Goal: Transaction & Acquisition: Purchase product/service

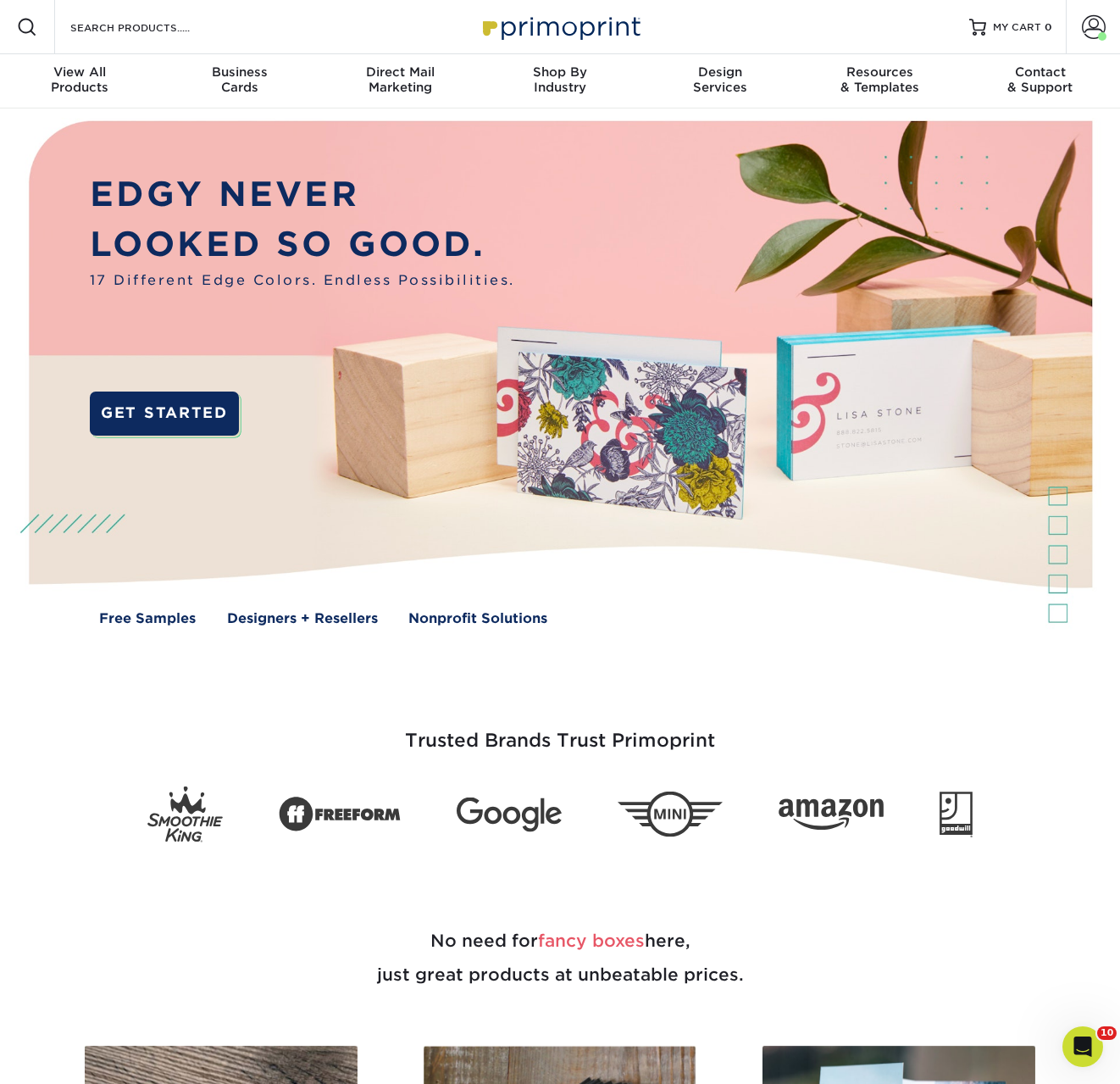
click at [115, 39] on div "Search Products" at bounding box center [144, 27] width 179 height 54
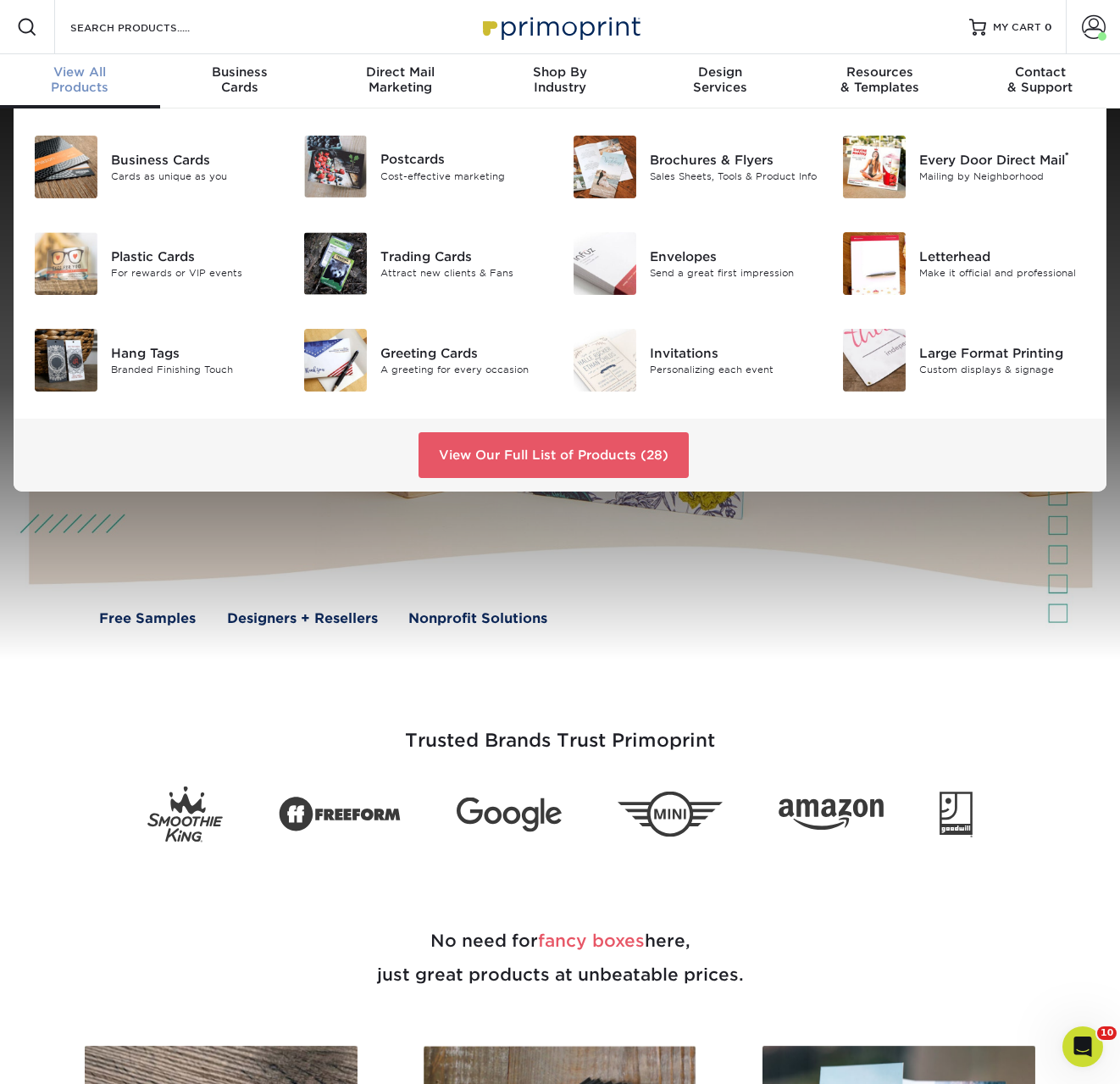
click at [585, 127] on div "Business Cards Cards as unique as you Postcards Cost-effective marketing" at bounding box center [560, 264] width 1119 height 311
click at [598, 167] on img at bounding box center [605, 166] width 63 height 63
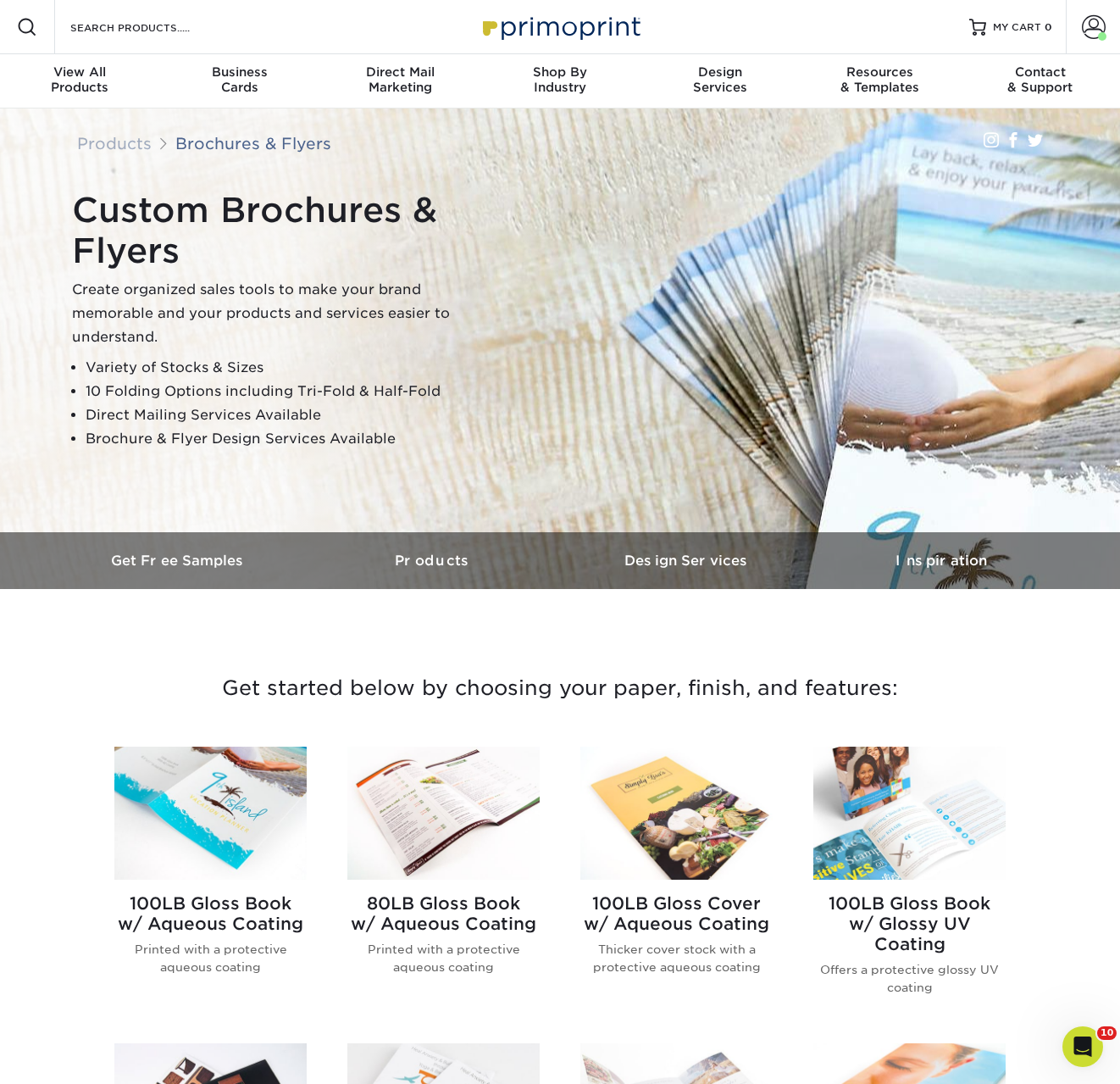
scroll to position [280, 0]
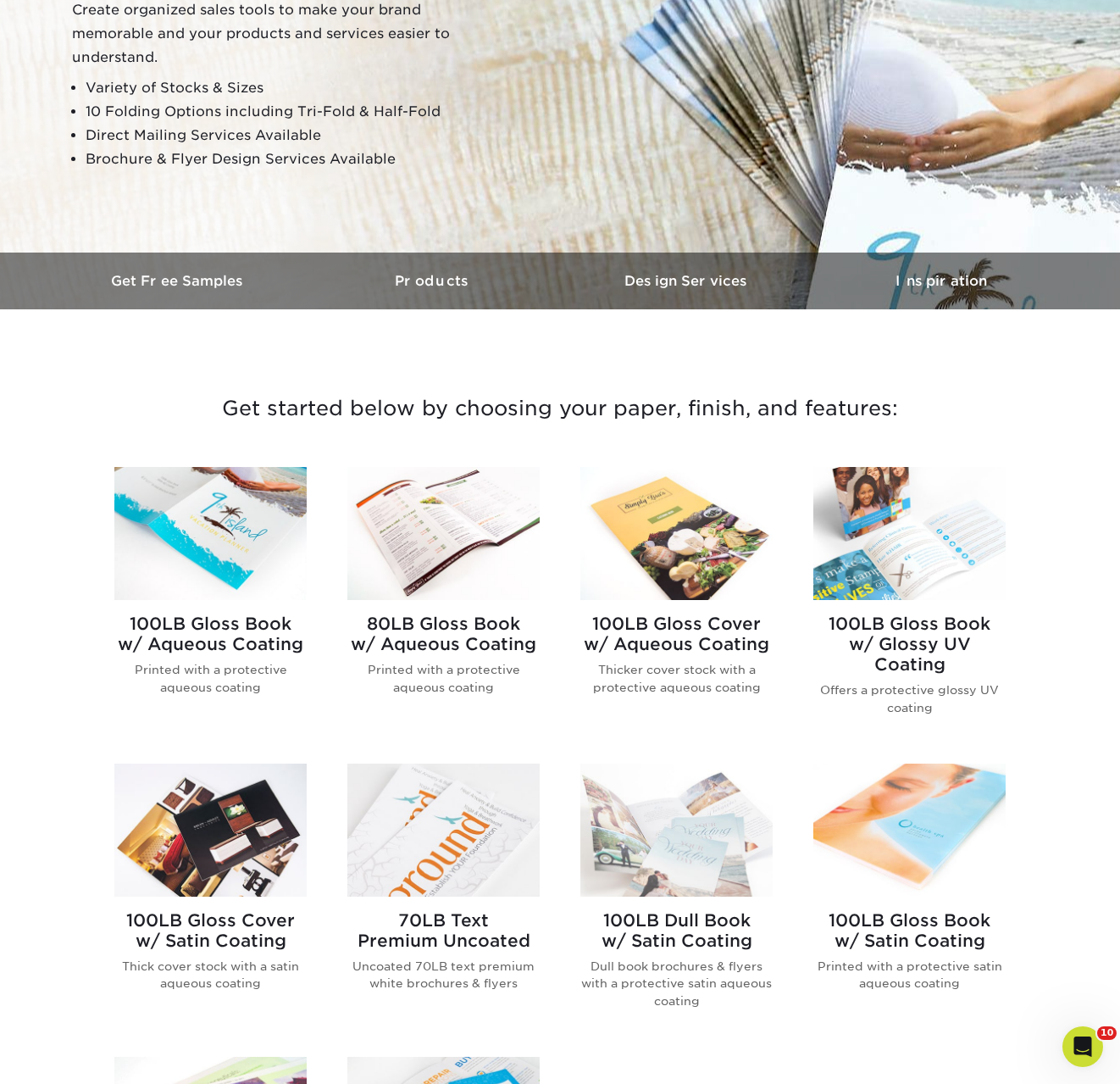
click at [232, 563] on img at bounding box center [210, 534] width 192 height 133
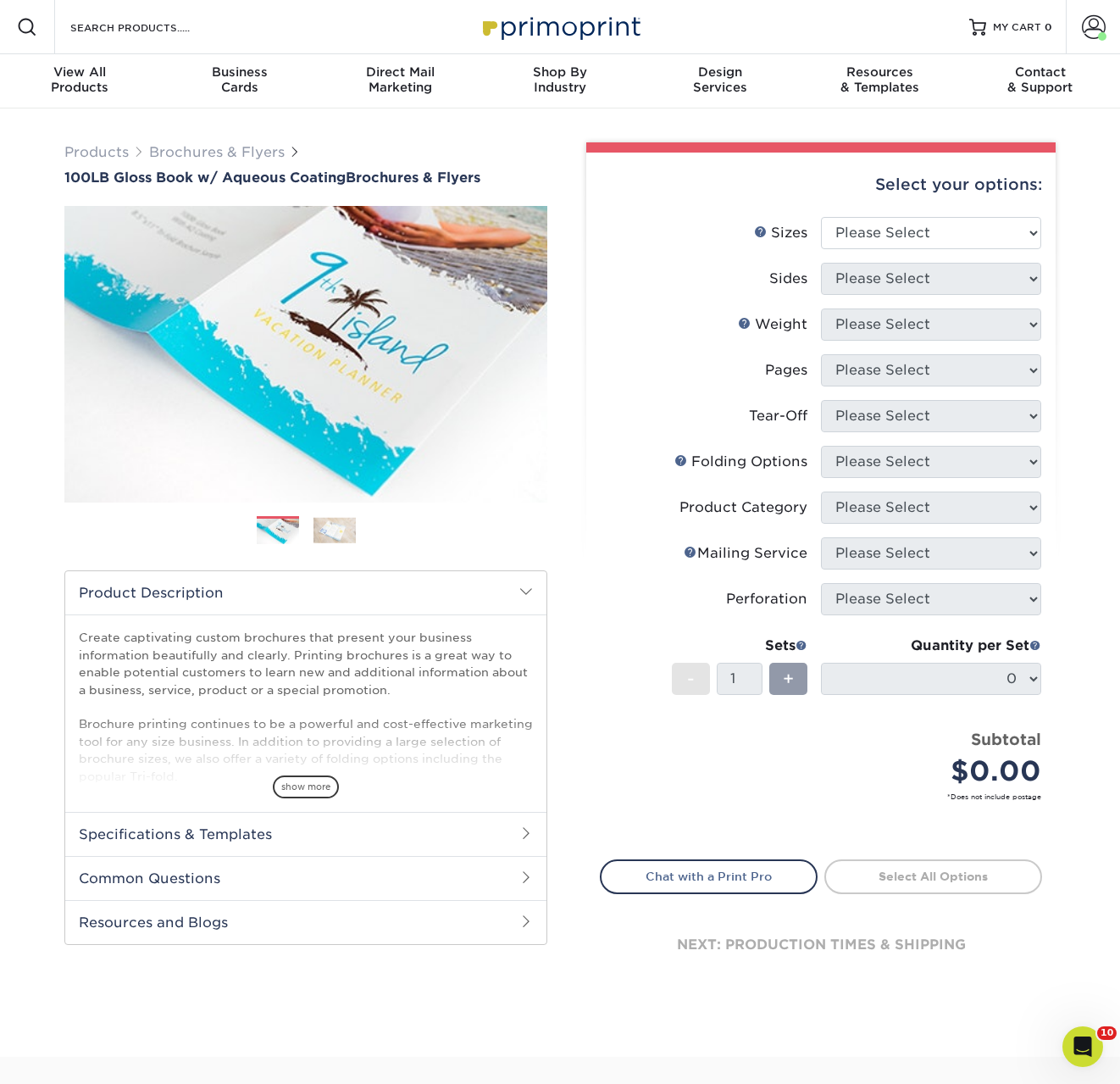
click at [901, 203] on div "Select your options:" at bounding box center [821, 184] width 442 height 65
click at [894, 225] on select "Please Select 3.5" x 8.5" 3.5" x 11" 3.67" x 8.5" 4" x 6" 4" x 8.5" 4" x 9" 4" …" at bounding box center [931, 233] width 220 height 32
select select "5.50x8.50"
click at [821, 217] on select "Please Select 3.5" x 8.5" 3.5" x 11" 3.67" x 8.5" 4" x 6" 4" x 8.5" 4" x 9" 4" …" at bounding box center [931, 233] width 220 height 32
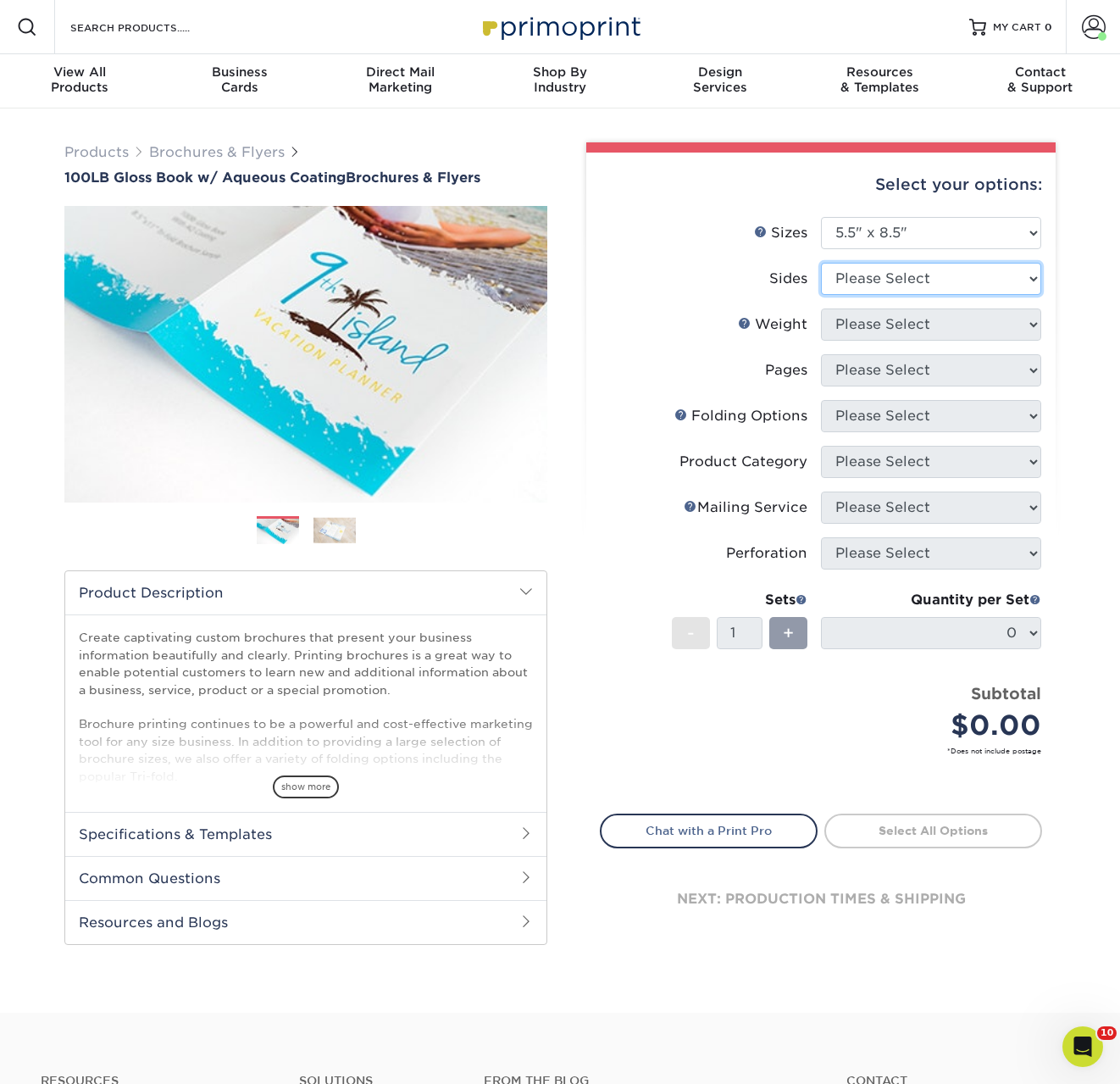
click at [911, 274] on select "Please Select Print Both Sides Print Front Only" at bounding box center [931, 279] width 220 height 32
select select "13abbda7-1d64-4f25-8bb2-c179b224825d"
click at [821, 263] on select "Please Select Print Both Sides Print Front Only" at bounding box center [931, 279] width 220 height 32
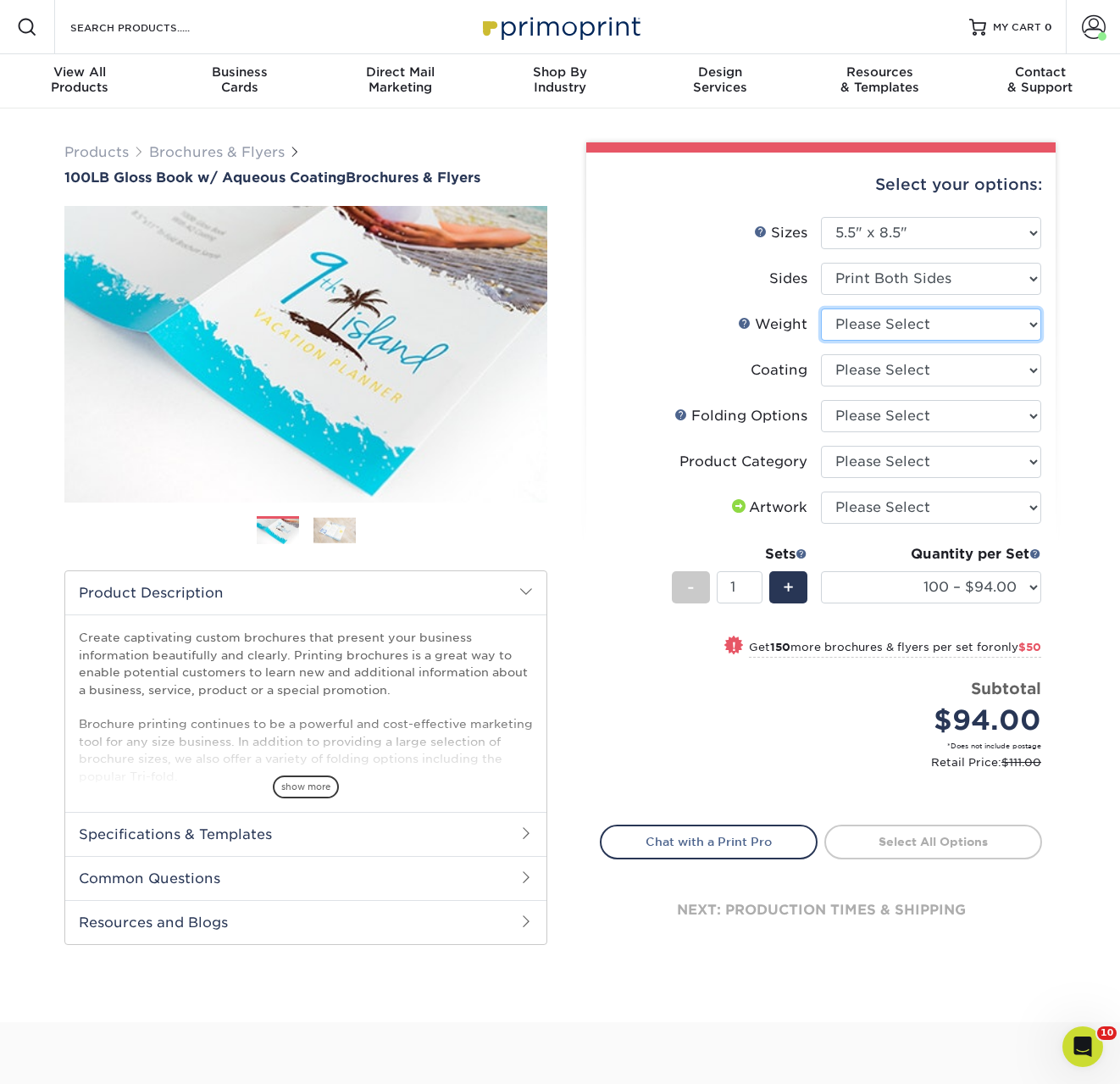
click at [901, 325] on select "Please Select 100LB" at bounding box center [931, 325] width 220 height 32
select select "100LB"
click at [821, 309] on select "Please Select 100LB" at bounding box center [931, 325] width 220 height 32
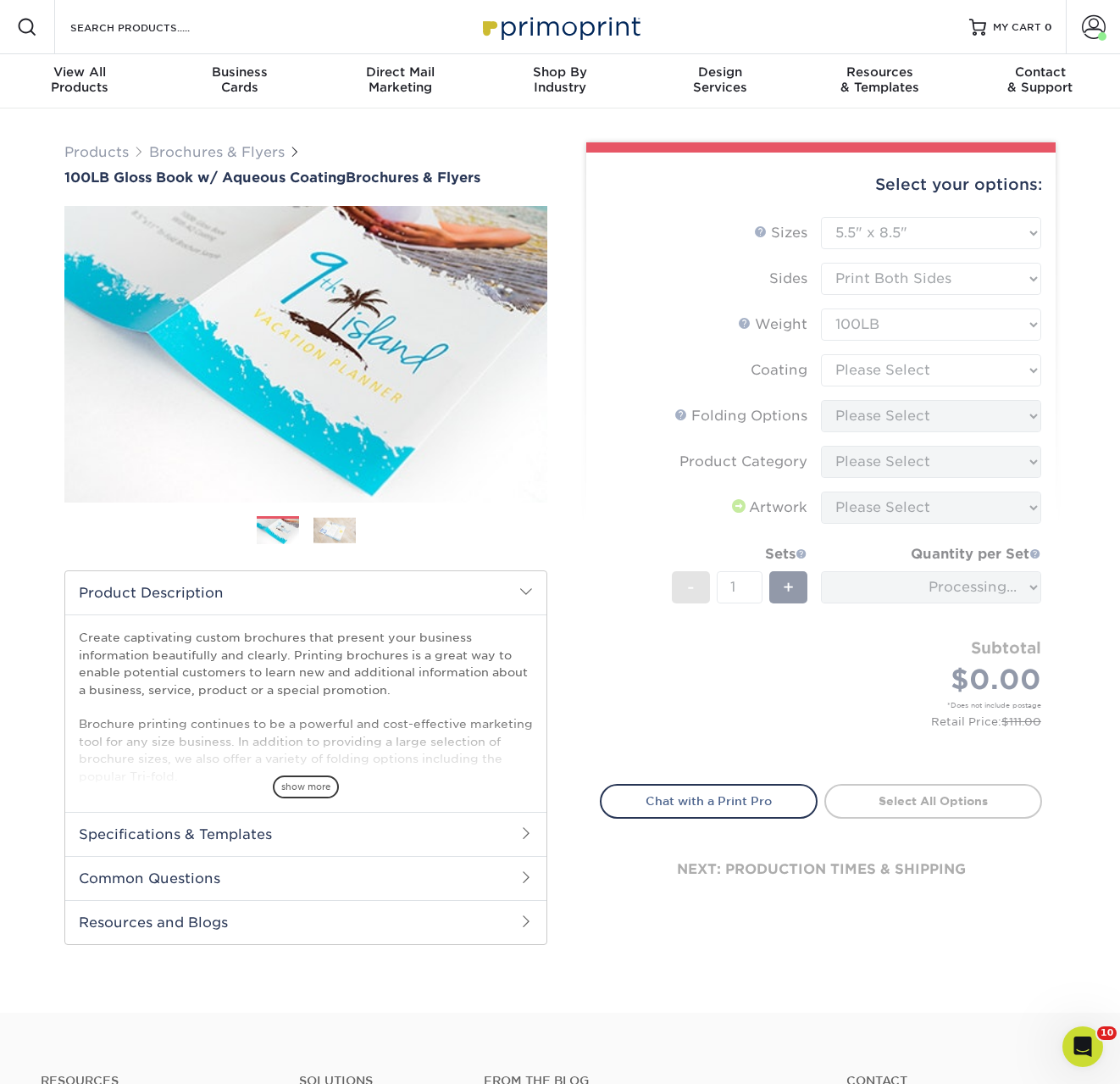
click at [884, 369] on form "Sizes Help Sizes Please Select 3.5" x 8.5" 3.5" x 11" 3.67" x 8.5" 4" x 6" 4" x…" at bounding box center [821, 490] width 442 height 548
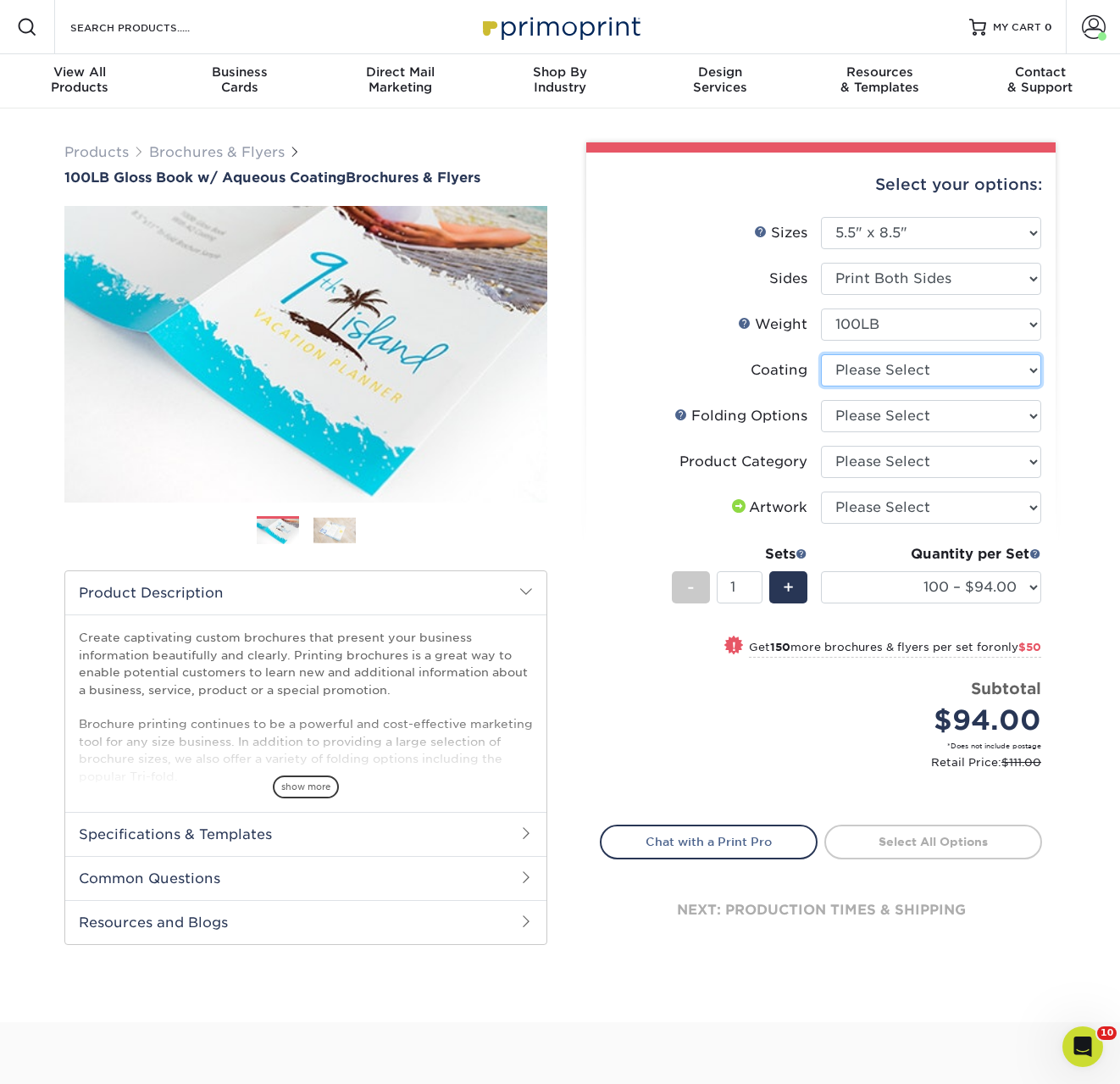
click at [885, 371] on select at bounding box center [931, 370] width 220 height 32
select select "d41dab50-ff65-4f4f-bb17-2afe4d36ae33"
click at [821, 354] on select at bounding box center [931, 370] width 220 height 32
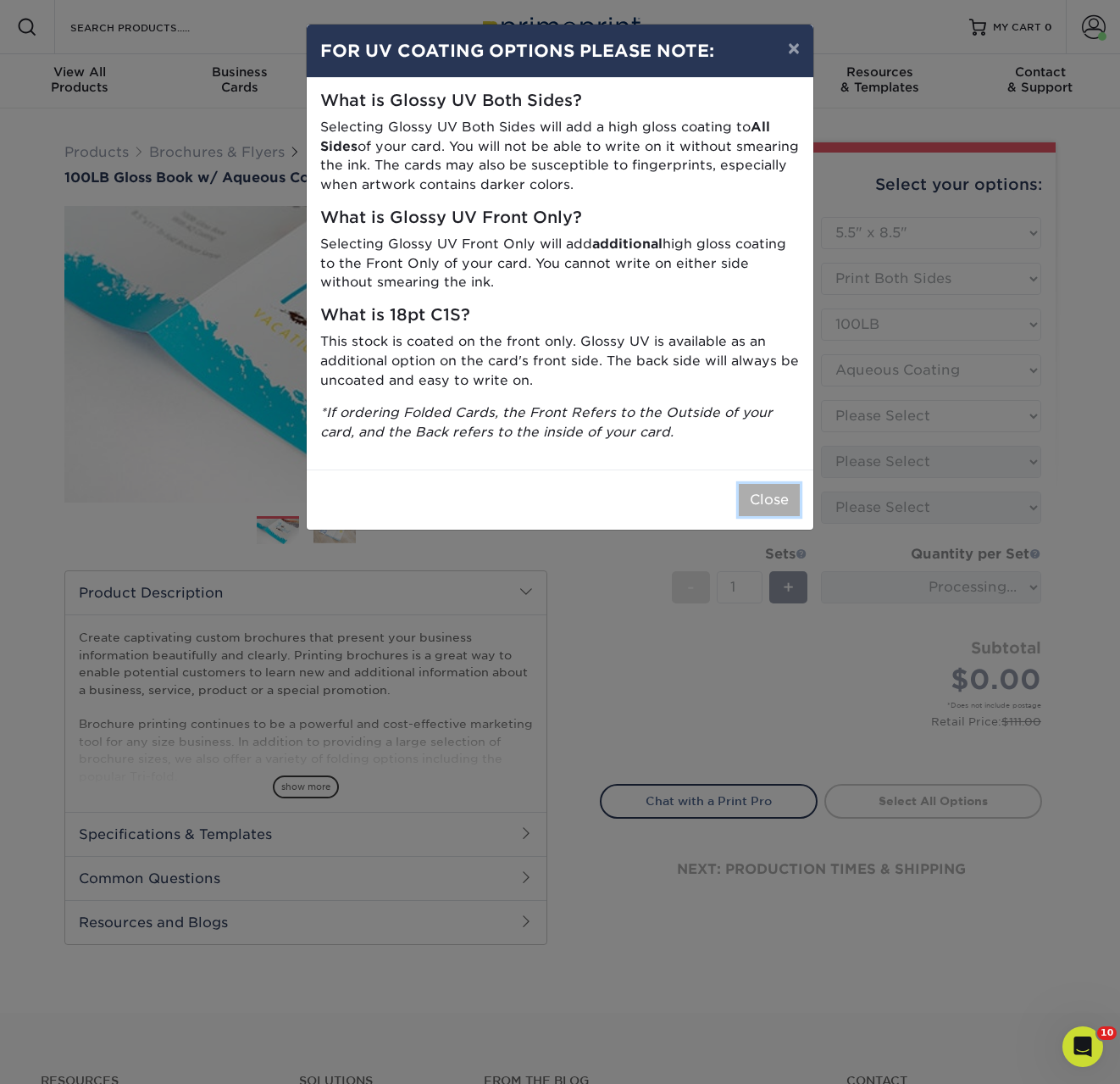
click at [783, 497] on button "Close" at bounding box center [769, 500] width 61 height 32
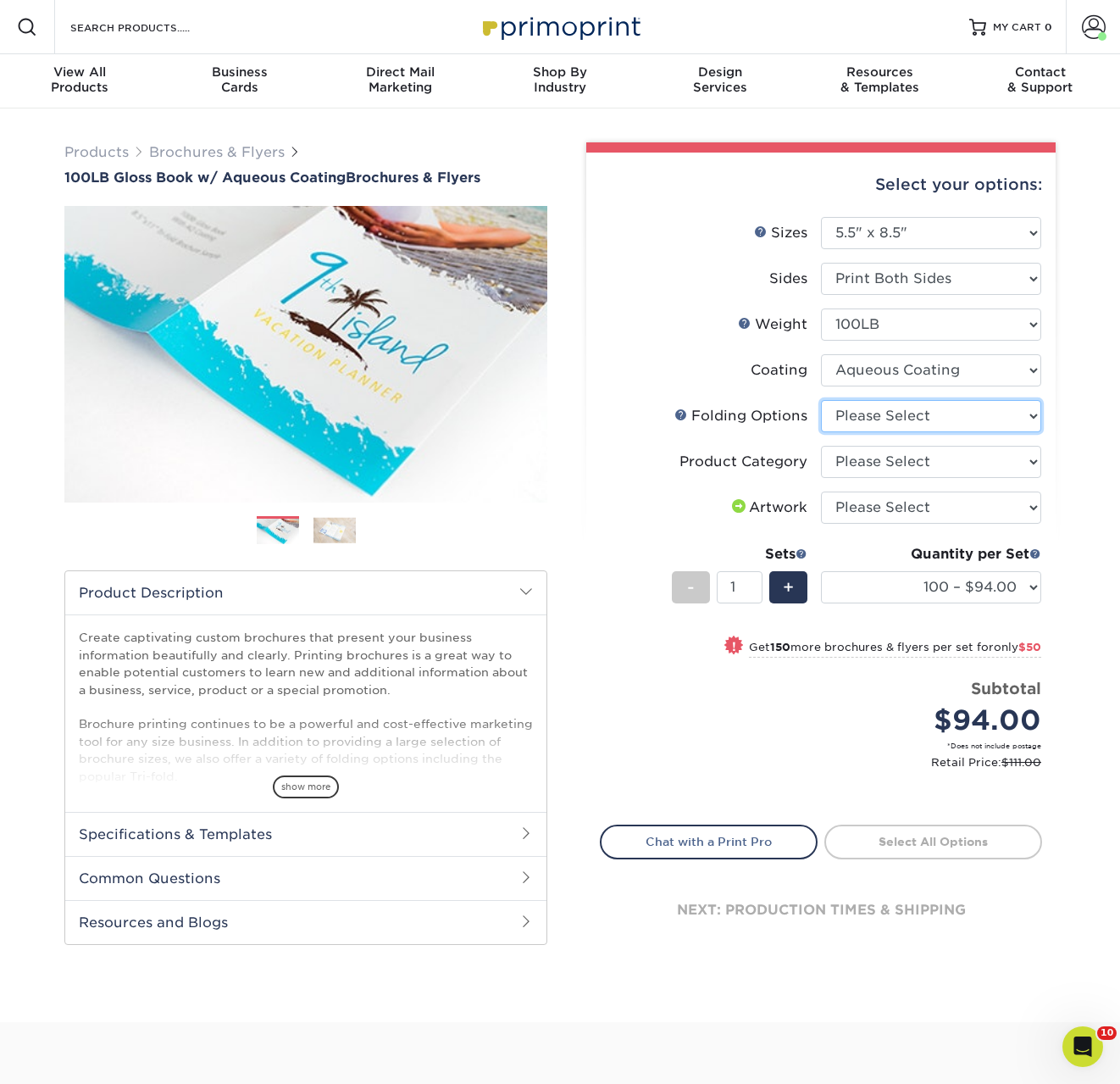
click at [884, 422] on select "Please Select FLAT - No Folding Tri-Fold / Letter Fold Z-Fold Half-Fold" at bounding box center [931, 416] width 220 height 32
select select "9b1d5825-34d1-4721-9874-ed79abb003d7"
click at [821, 400] on select "Please Select FLAT - No Folding Tri-Fold / Letter Fold Z-Fold Half-Fold" at bounding box center [931, 416] width 220 height 32
click at [895, 464] on select "Please Select Flyers and Brochures" at bounding box center [931, 462] width 220 height 32
select select "1a668080-6b7c-4174-b399-2c3833b27ef4"
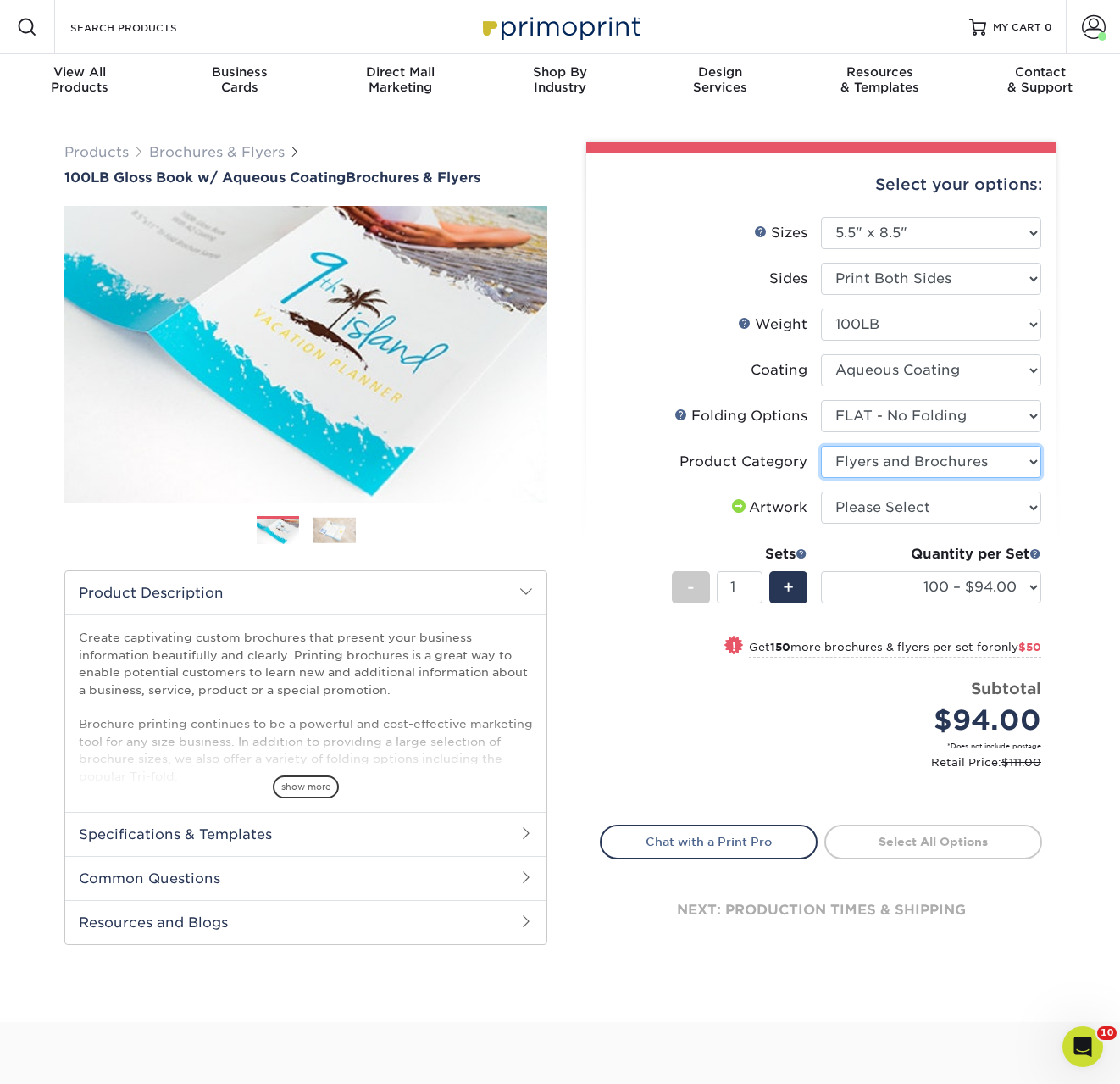
click at [821, 446] on select "Please Select Flyers and Brochures" at bounding box center [931, 462] width 220 height 32
click at [877, 504] on select "Please Select I will upload files I need a design - $175" at bounding box center [931, 508] width 220 height 32
select select "upload"
click at [821, 492] on select "Please Select I will upload files I need a design - $175" at bounding box center [931, 508] width 220 height 32
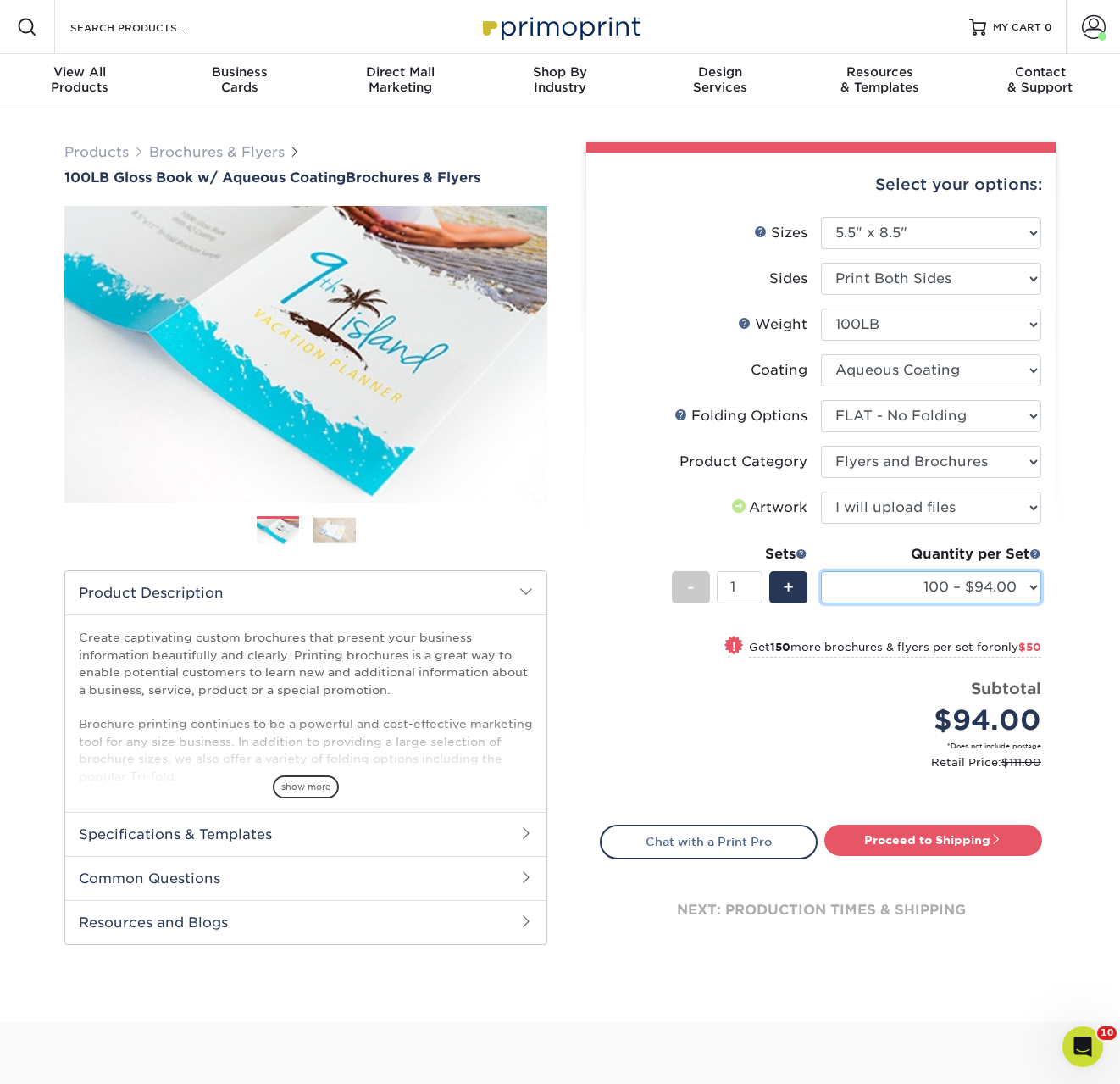
click at [941, 600] on select "100 – $94.00 250 – $144.00 500 – $153.00 1000 – $159.00 2000 – $186.00 2500 – $…" at bounding box center [931, 588] width 220 height 32
select select "500 – $153.00"
click at [821, 572] on select "100 – $94.00 250 – $144.00 500 – $153.00 1000 – $159.00 2000 – $186.00 2500 – $…" at bounding box center [931, 588] width 220 height 32
click at [895, 843] on link "Proceed to Shipping" at bounding box center [933, 840] width 218 height 30
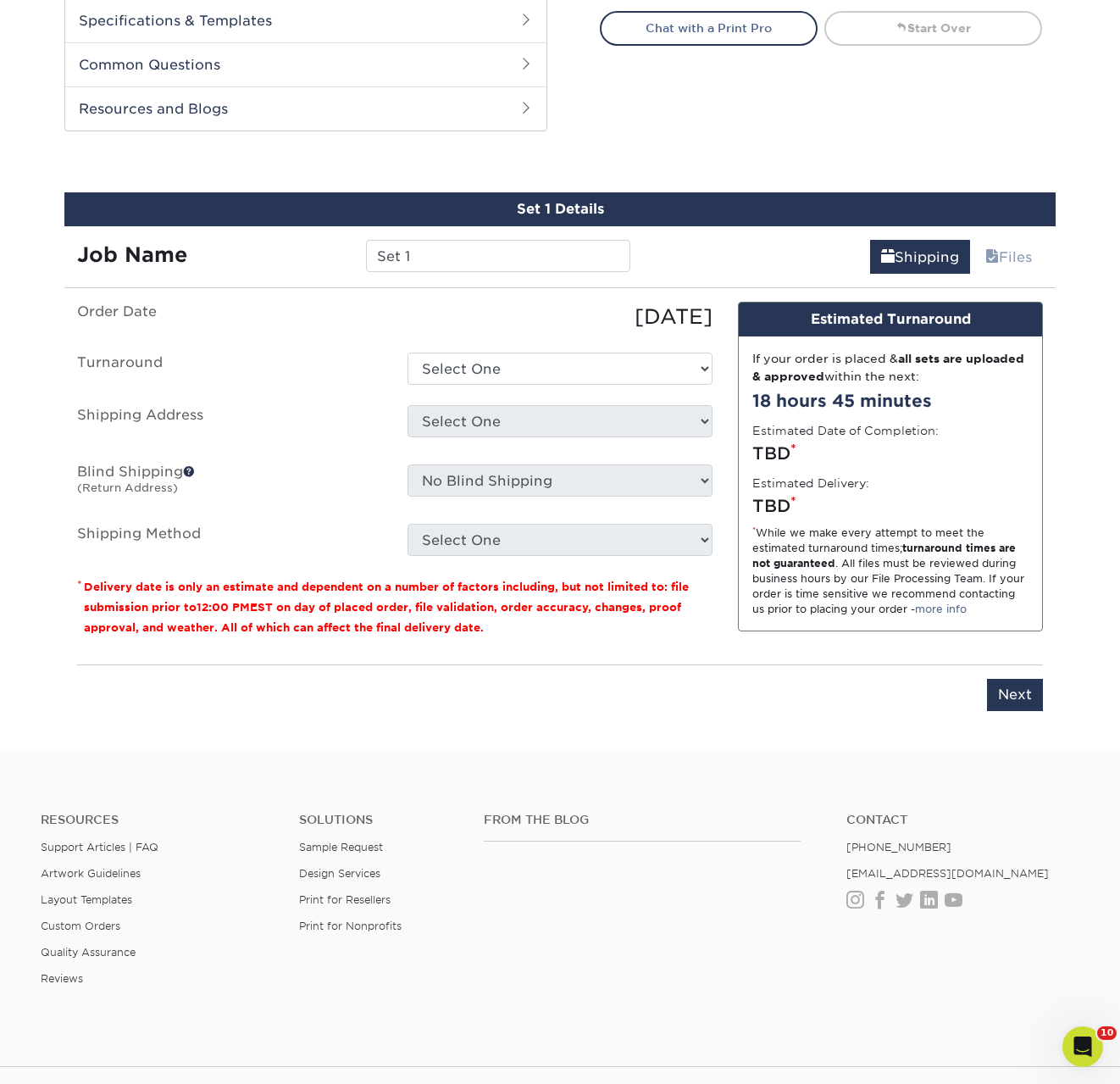
scroll to position [871, 0]
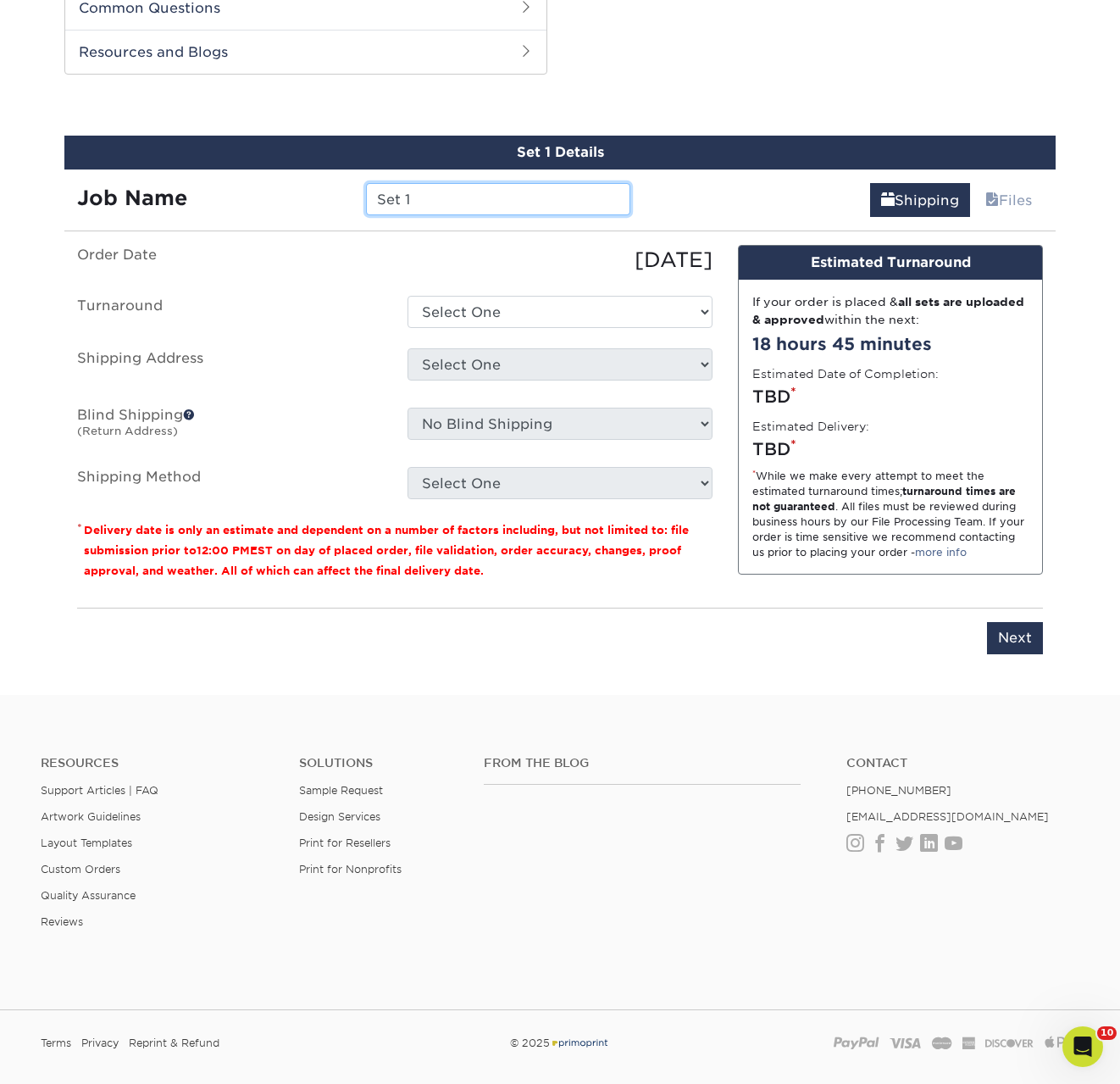
drag, startPoint x: 434, startPoint y: 204, endPoint x: 262, endPoint y: 208, distance: 172.0
click at [262, 208] on div "Job Name Set 1" at bounding box center [354, 199] width 579 height 32
click at [444, 204] on input "Set 1" at bounding box center [498, 199] width 264 height 32
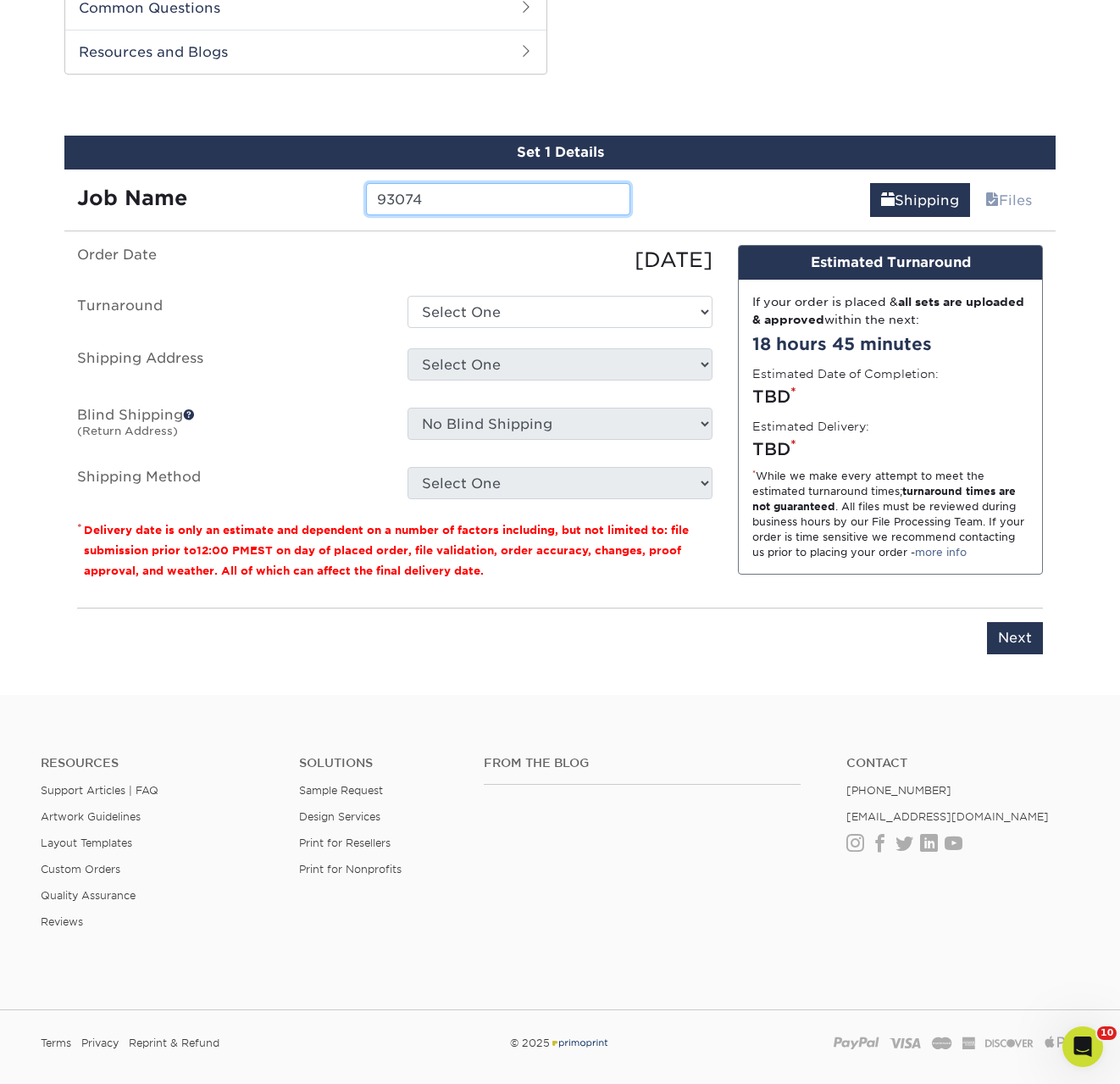
type input "93074"
click at [479, 311] on select "Select One 2-4 Business Days 2 Day Next Business Day" at bounding box center [560, 311] width 305 height 32
select select "900aba08-6d7e-466c-984e-05c096830f75"
click at [408, 296] on select "Select One 2-4 Business Days 2 Day Next Business Day" at bounding box center [560, 311] width 305 height 32
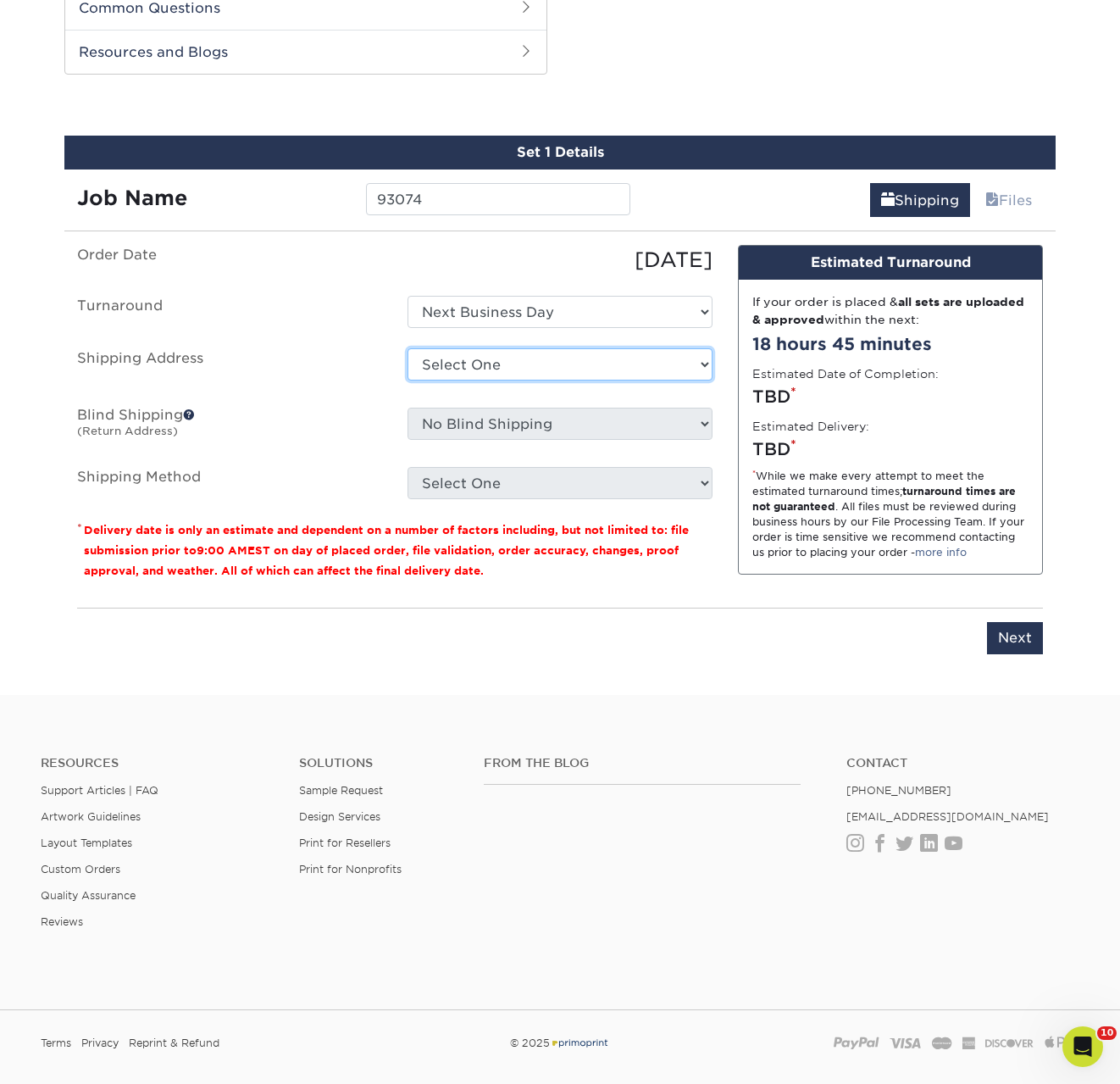
click at [488, 373] on select "Select One ACTION Alejandra Barragan Alicia Ramos AMEX Ariel Balbuena Aspen Rid…" at bounding box center [560, 365] width 305 height 32
select select "54022"
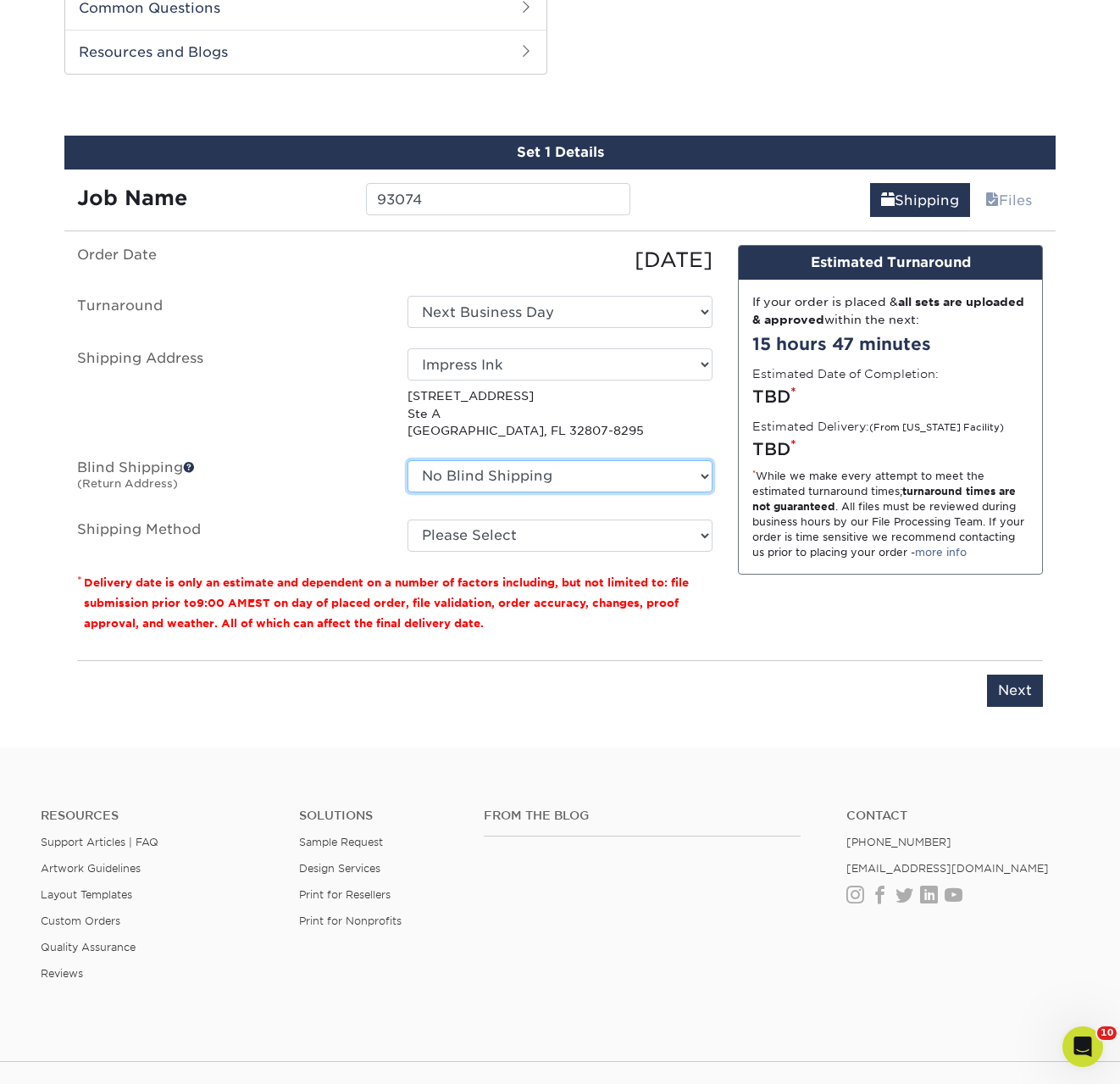
click at [546, 473] on select "No Blind Shipping ACTION Alejandra Barragan Alicia Ramos AMEX Ariel Balbuena As…" at bounding box center [560, 476] width 305 height 32
click at [444, 527] on select "Please Select Ground Shipping (+$17.77) 3 Day Shipping Service (+$21.03) 2 Day …" at bounding box center [560, 535] width 305 height 32
select select "03"
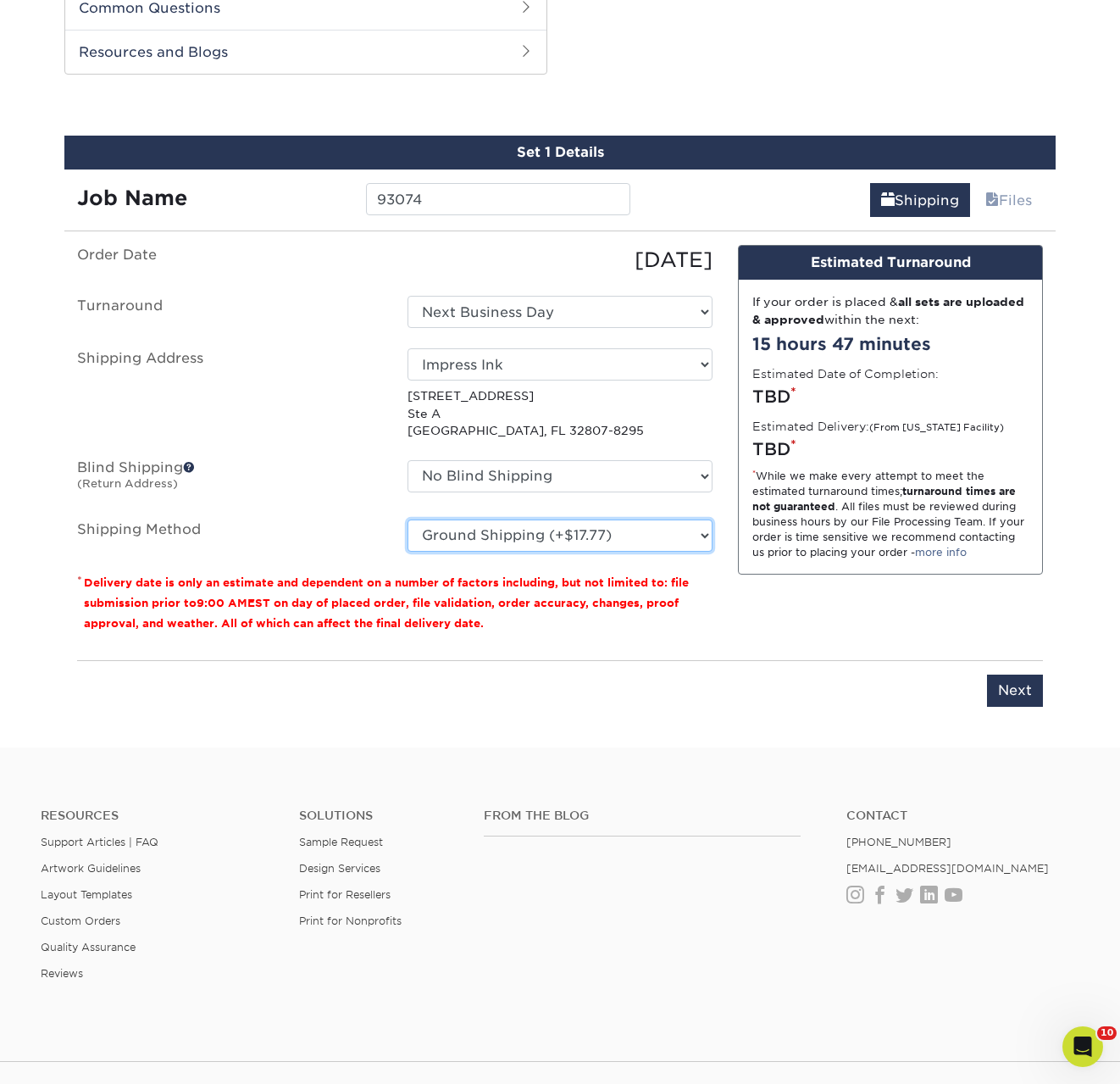
click at [408, 519] on select "Please Select Ground Shipping (+$17.77) 3 Day Shipping Service (+$21.03) 2 Day …" at bounding box center [560, 535] width 305 height 32
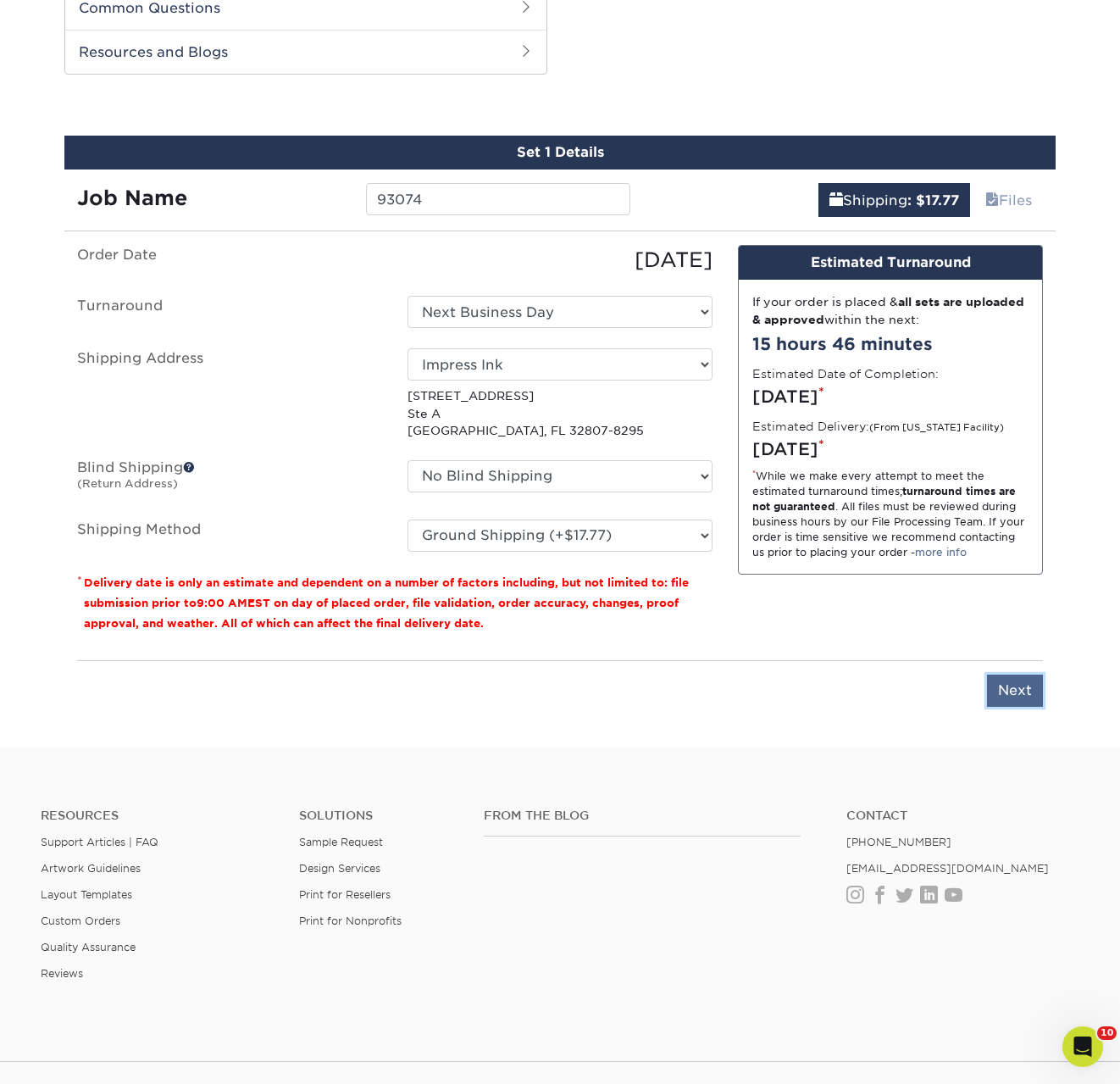
click at [1016, 697] on input "Next" at bounding box center [1015, 691] width 56 height 32
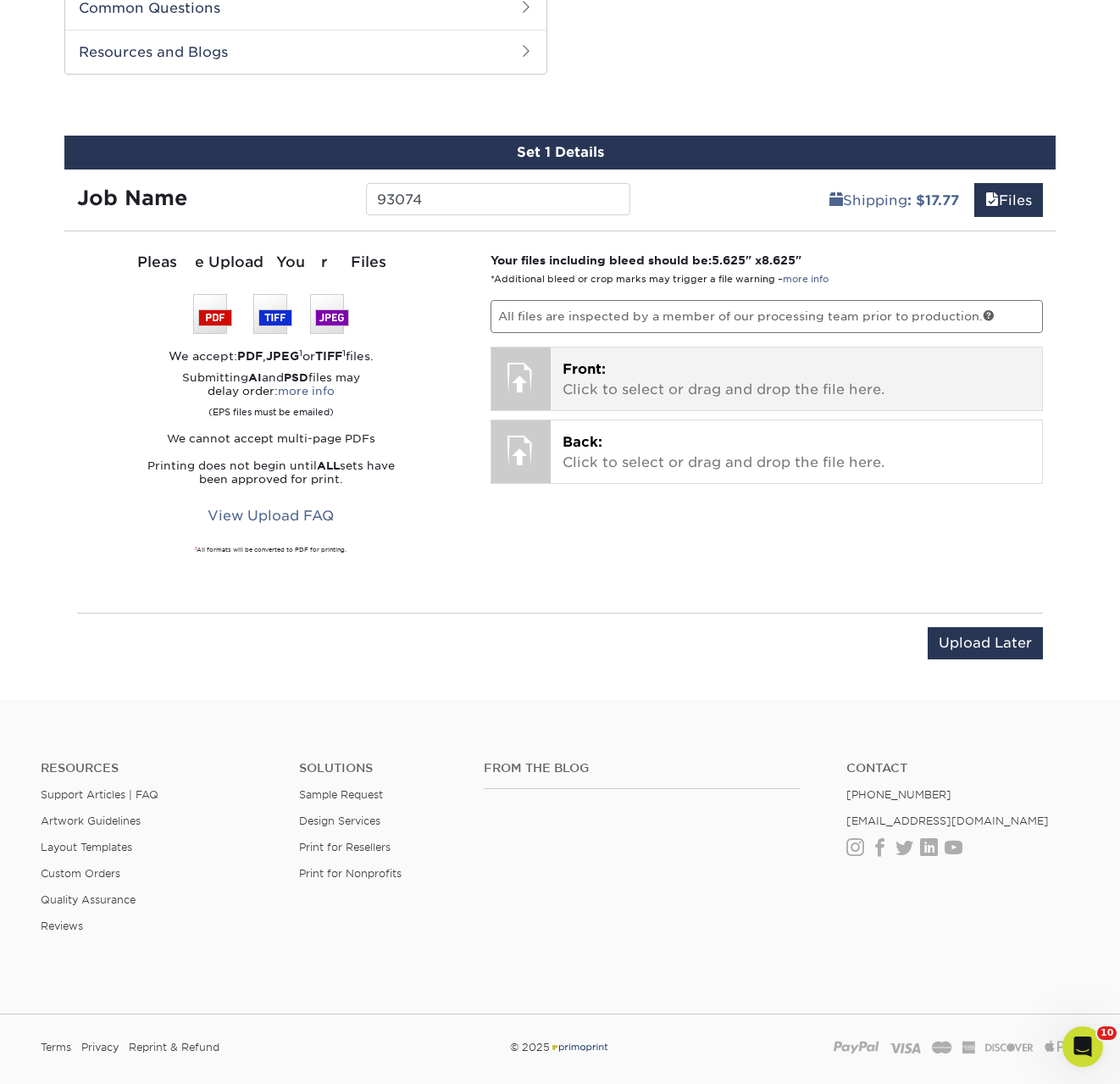
click at [595, 361] on span "Front:" at bounding box center [584, 369] width 43 height 16
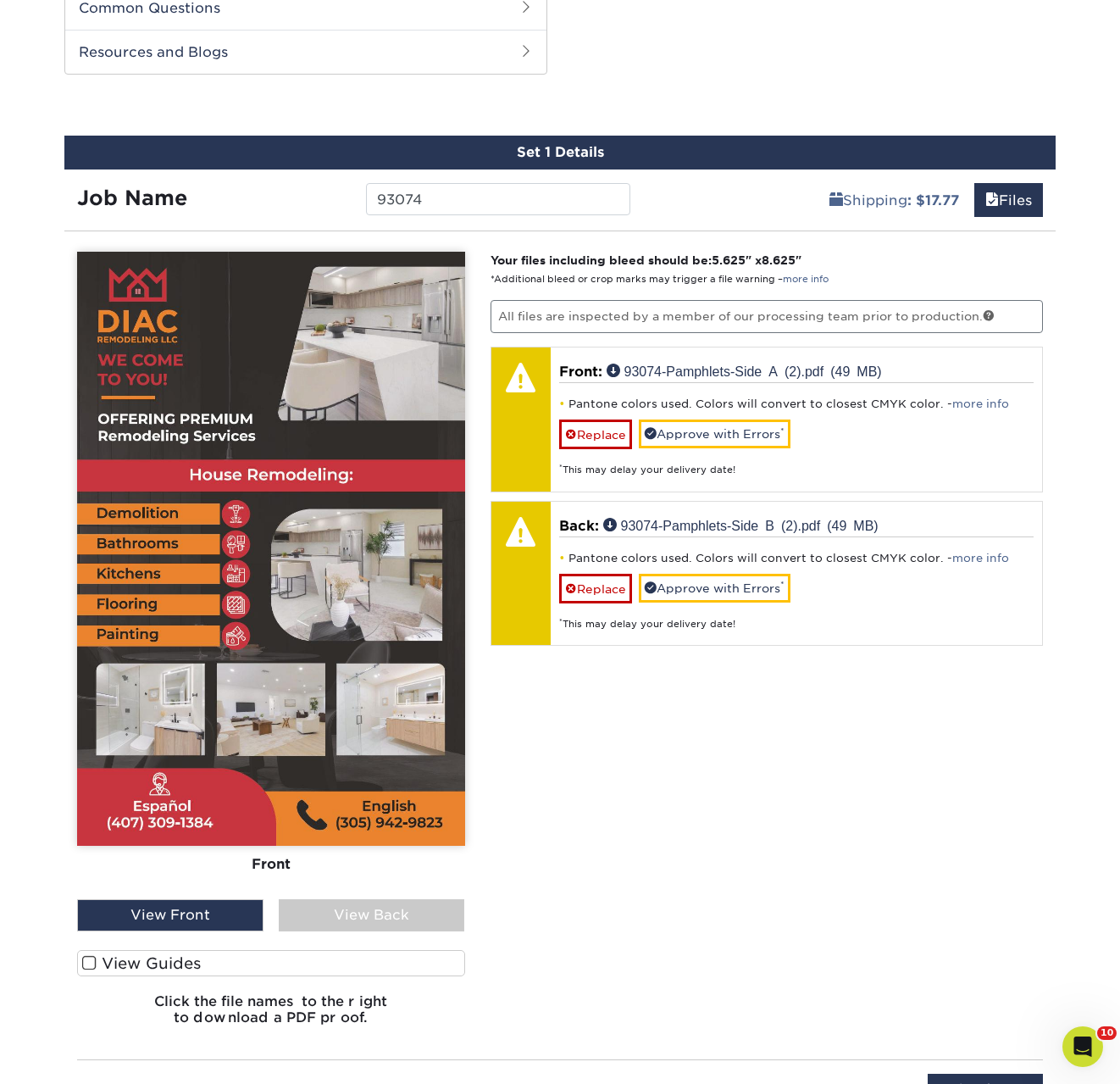
click at [333, 903] on div "View Back" at bounding box center [372, 915] width 187 height 32
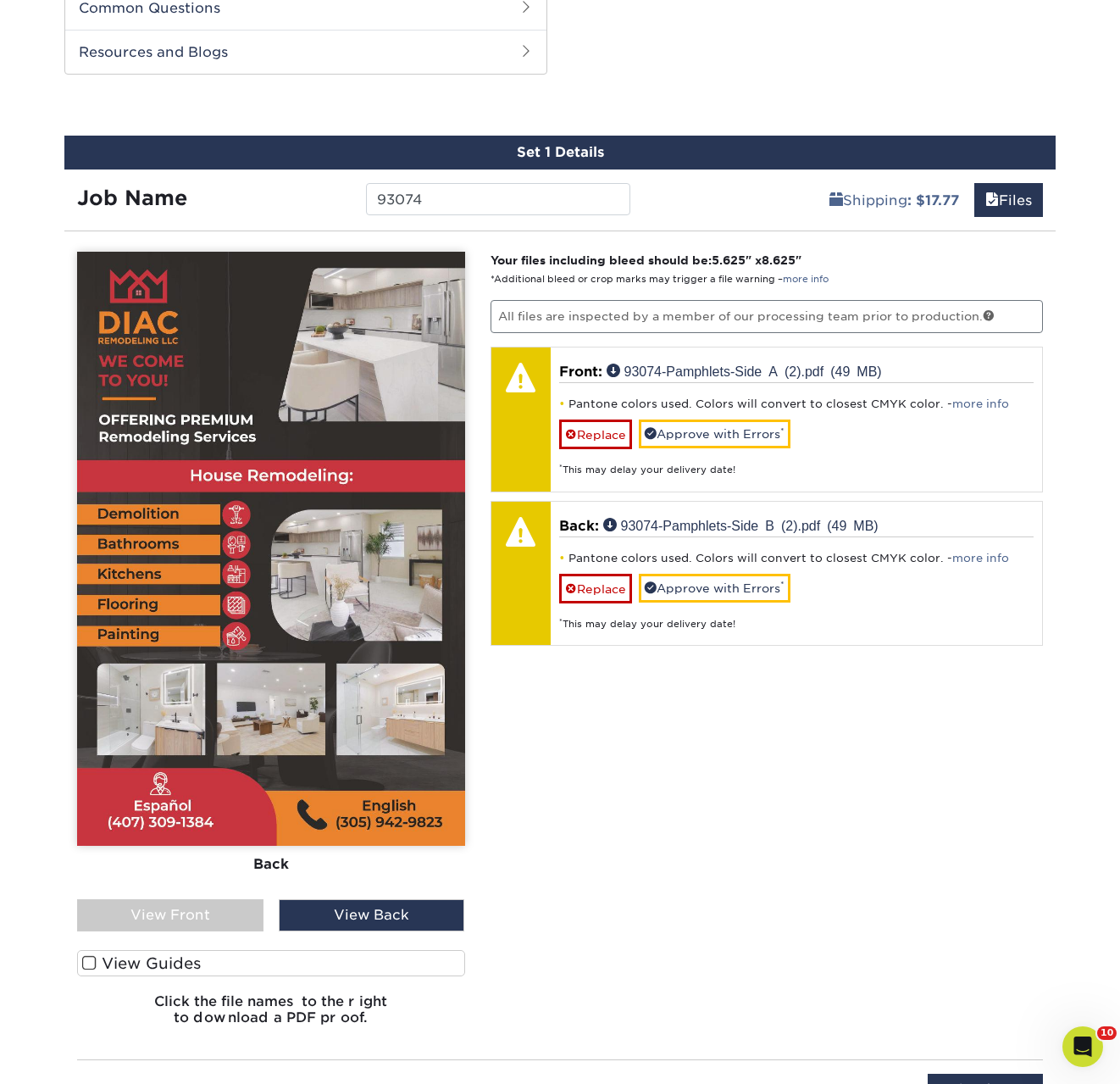
click at [191, 910] on div "View Front" at bounding box center [170, 915] width 187 height 32
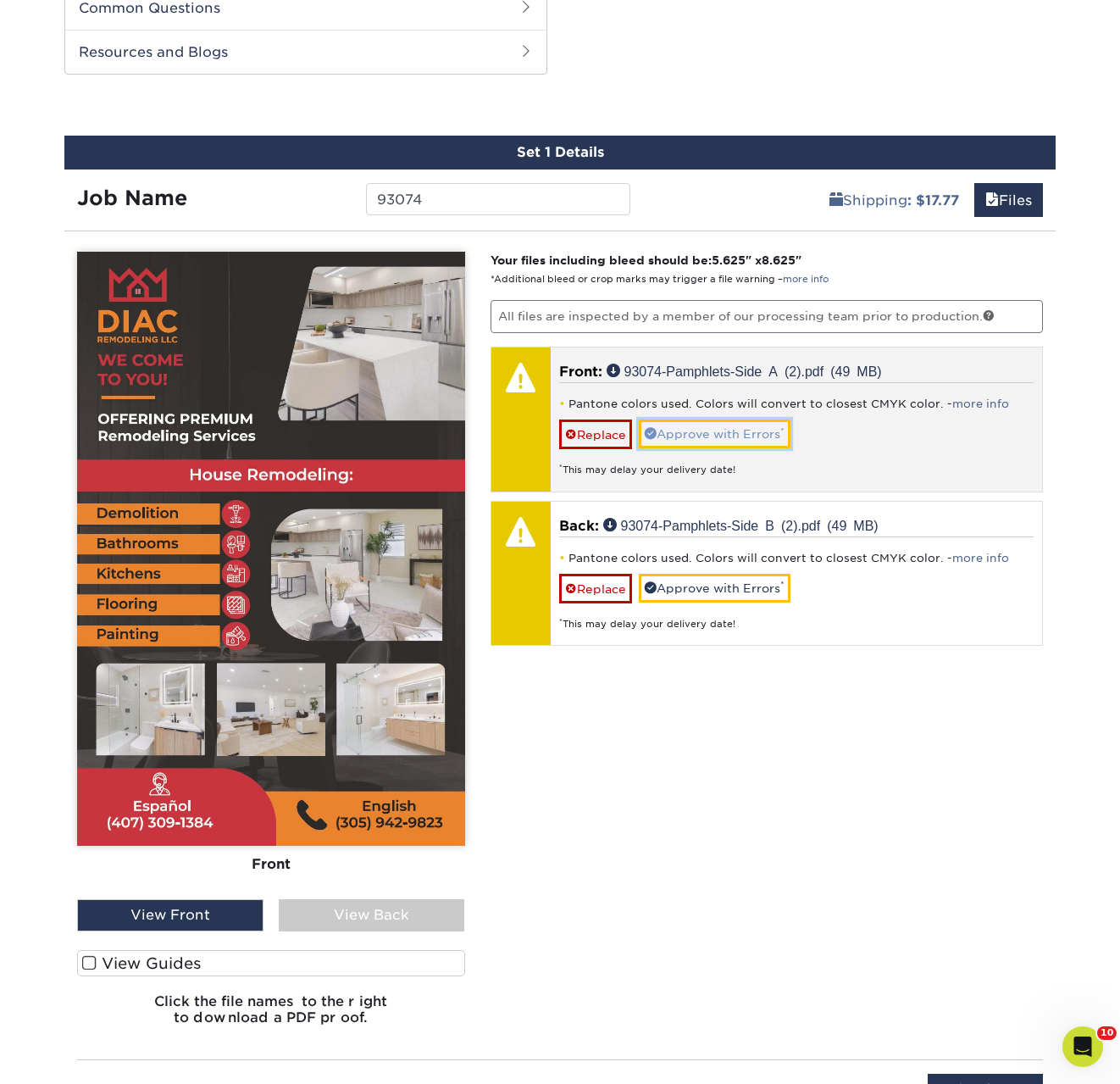
click at [698, 434] on link "Approve with Errors *" at bounding box center [714, 434] width 151 height 29
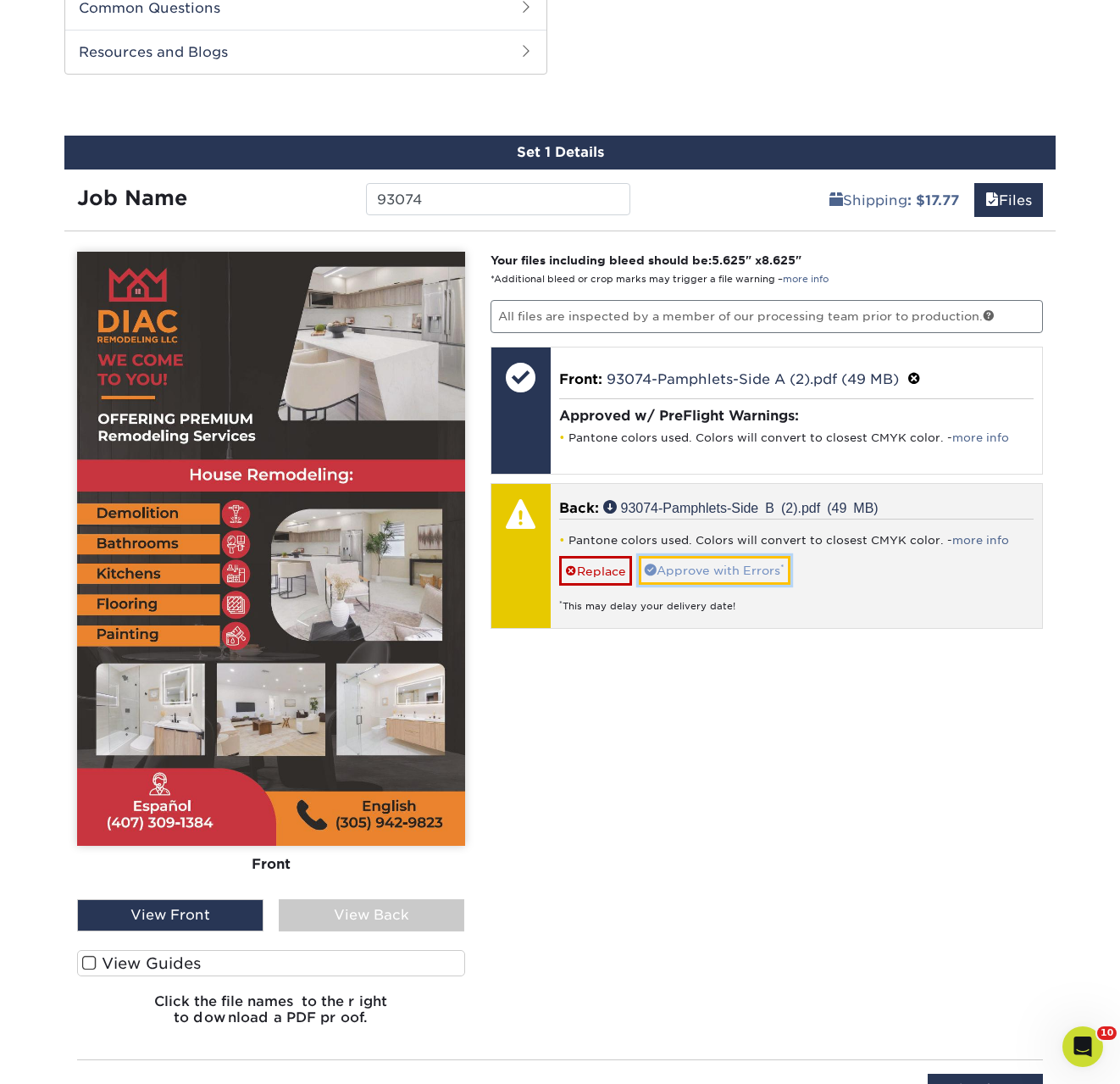
click at [702, 565] on link "Approve with Errors *" at bounding box center [714, 570] width 151 height 29
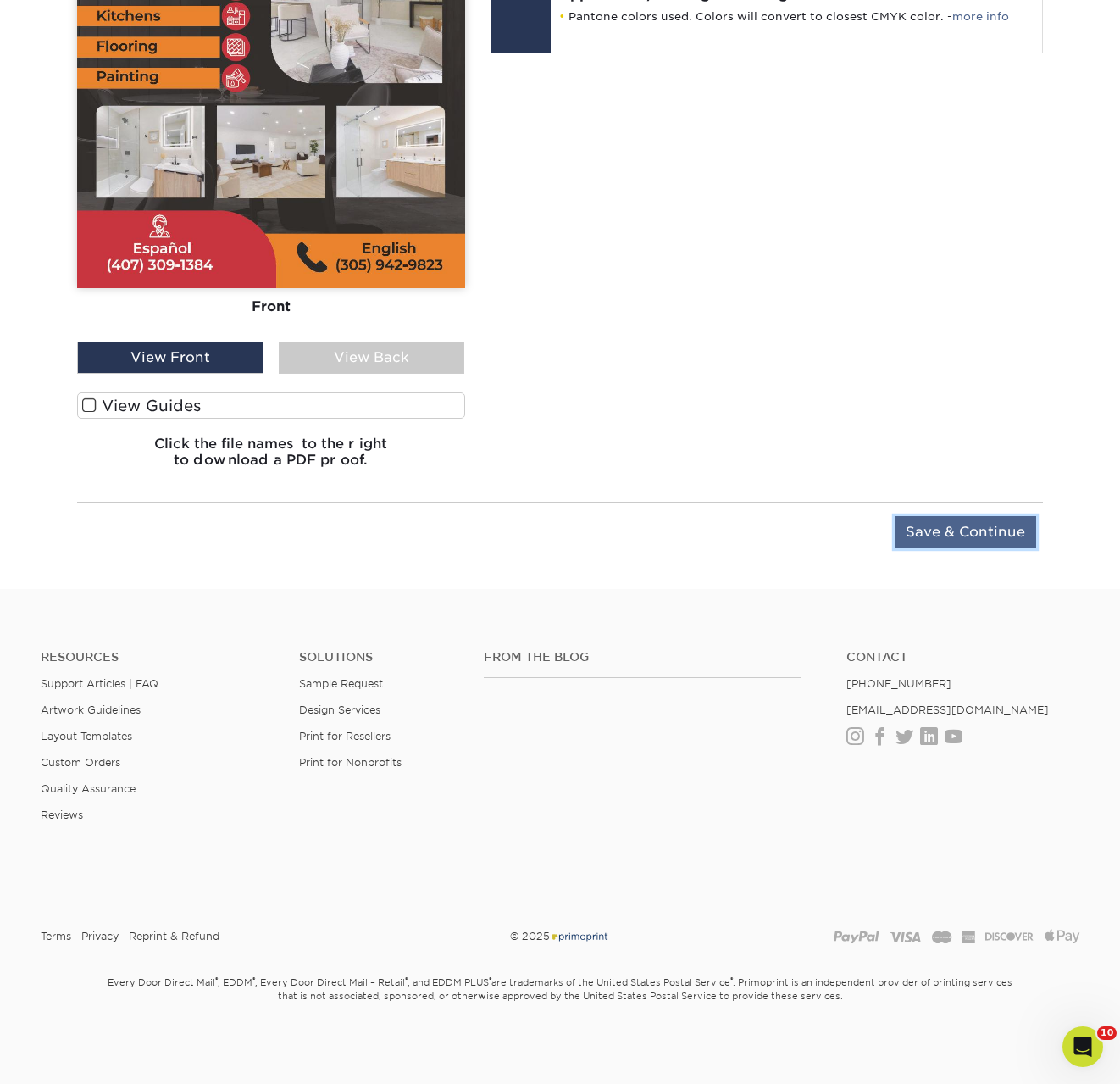
click at [944, 539] on input "Save & Continue" at bounding box center [966, 532] width 142 height 32
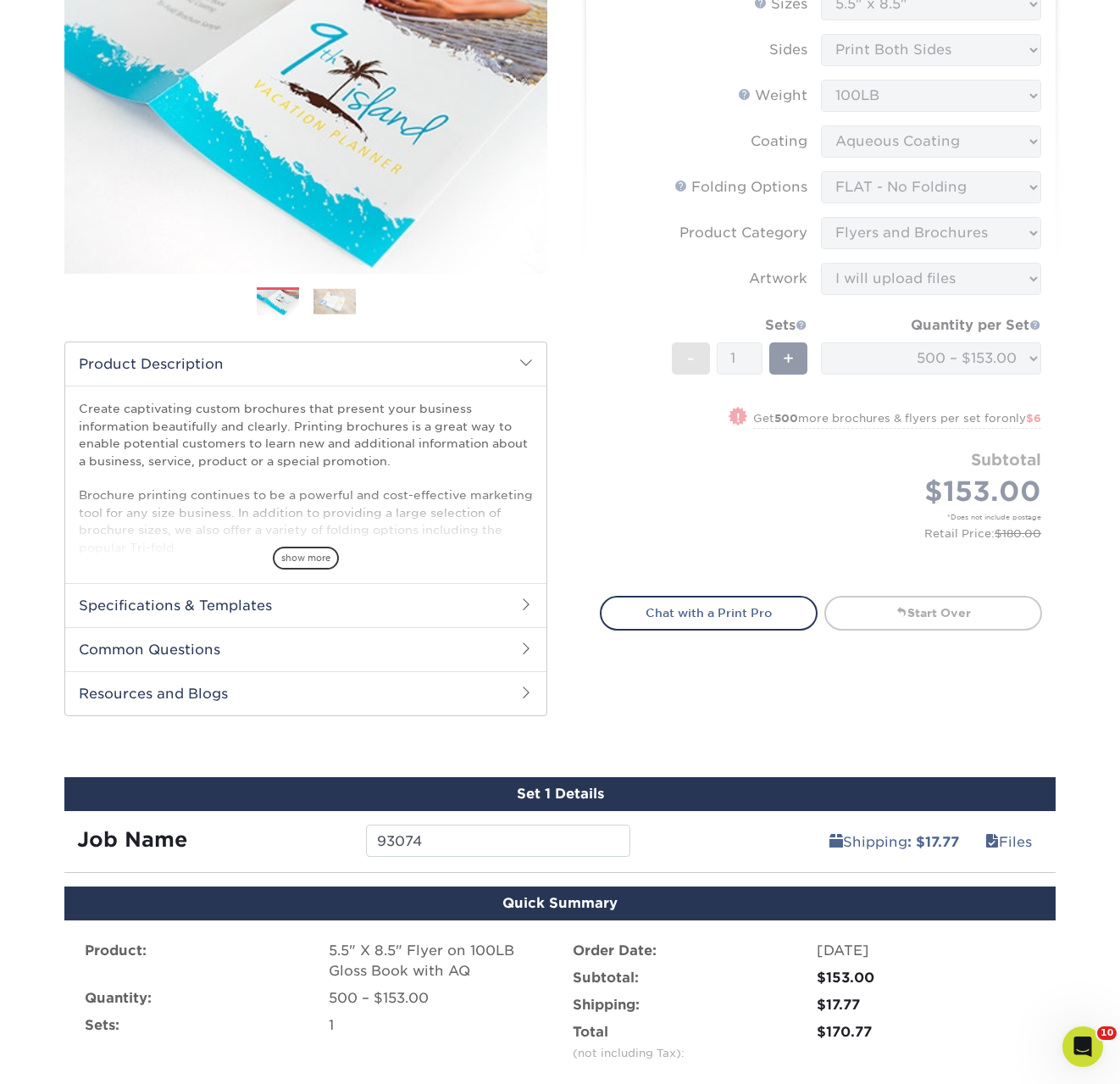
scroll to position [696, 0]
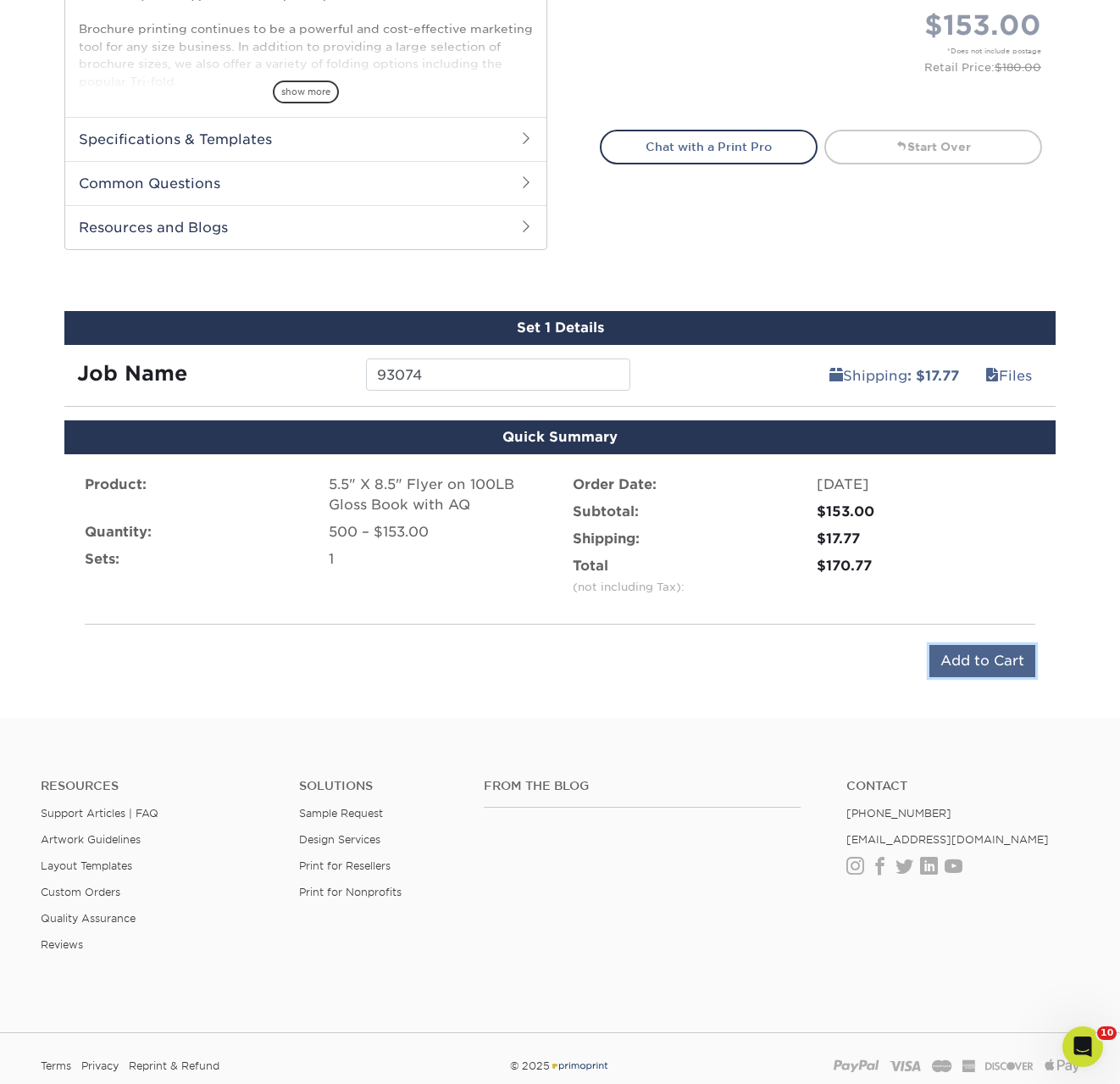
click at [997, 665] on input "Add to Cart" at bounding box center [983, 661] width 106 height 32
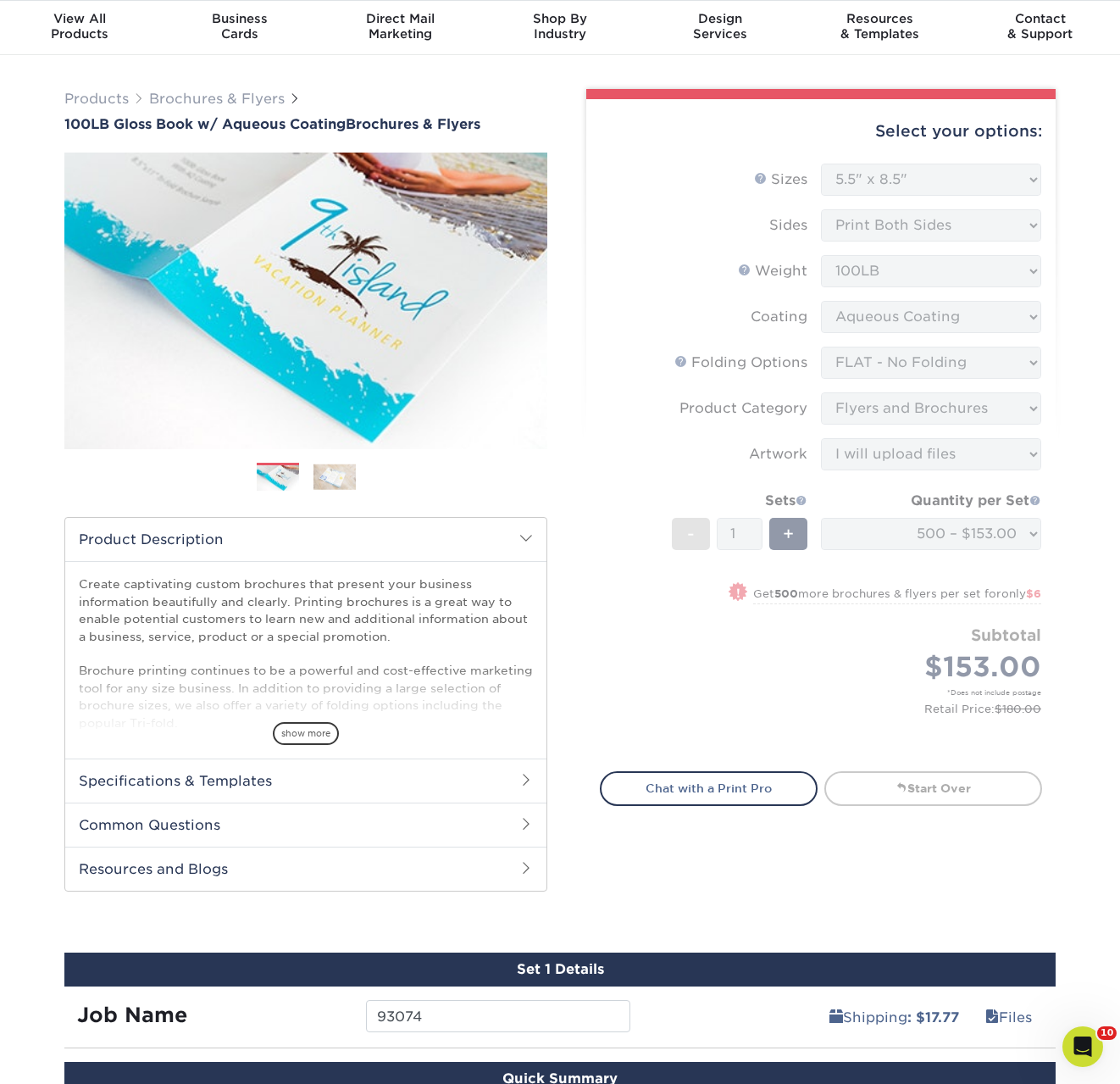
scroll to position [0, 0]
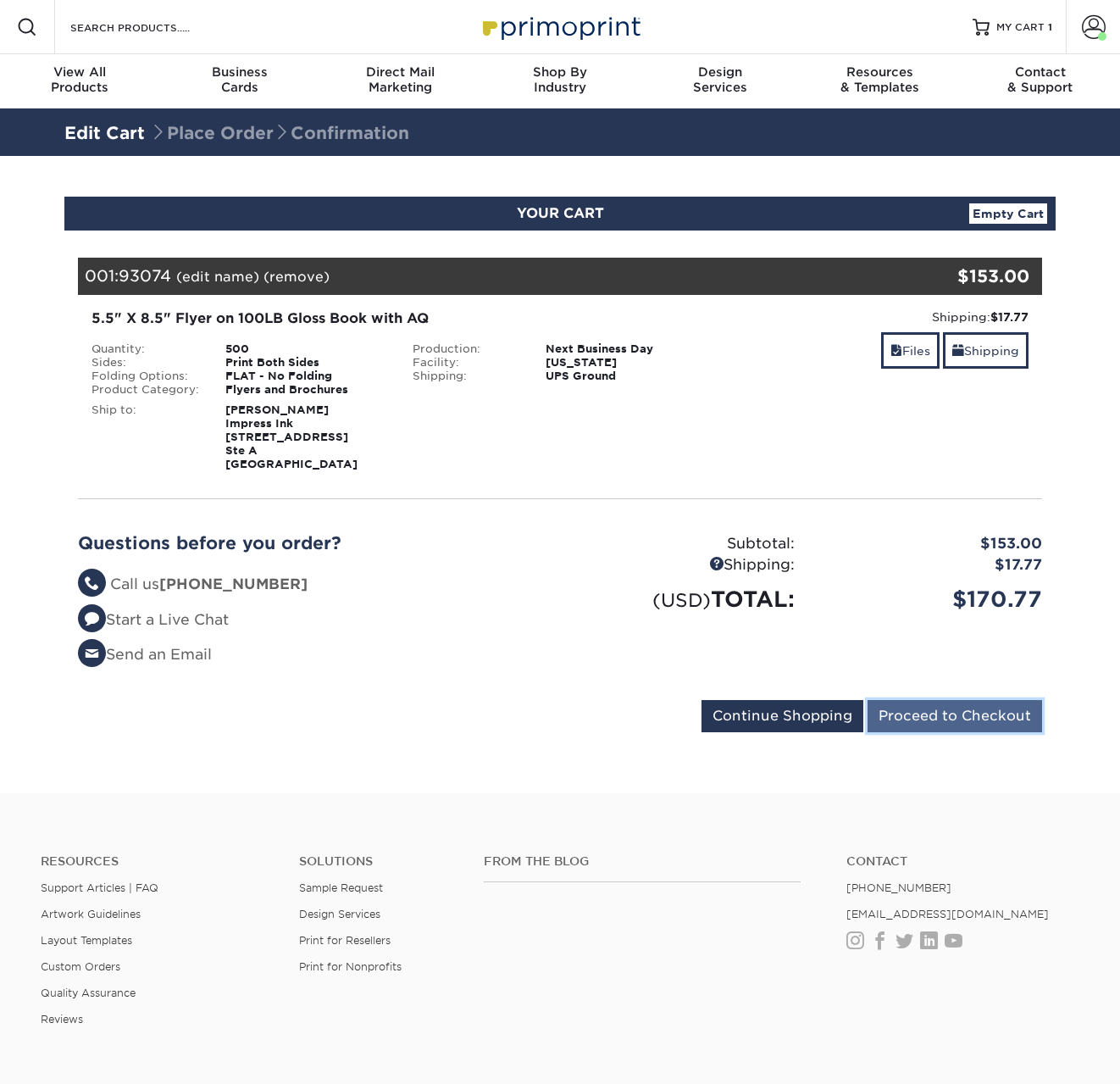
click at [967, 708] on input "Proceed to Checkout" at bounding box center [955, 716] width 174 height 32
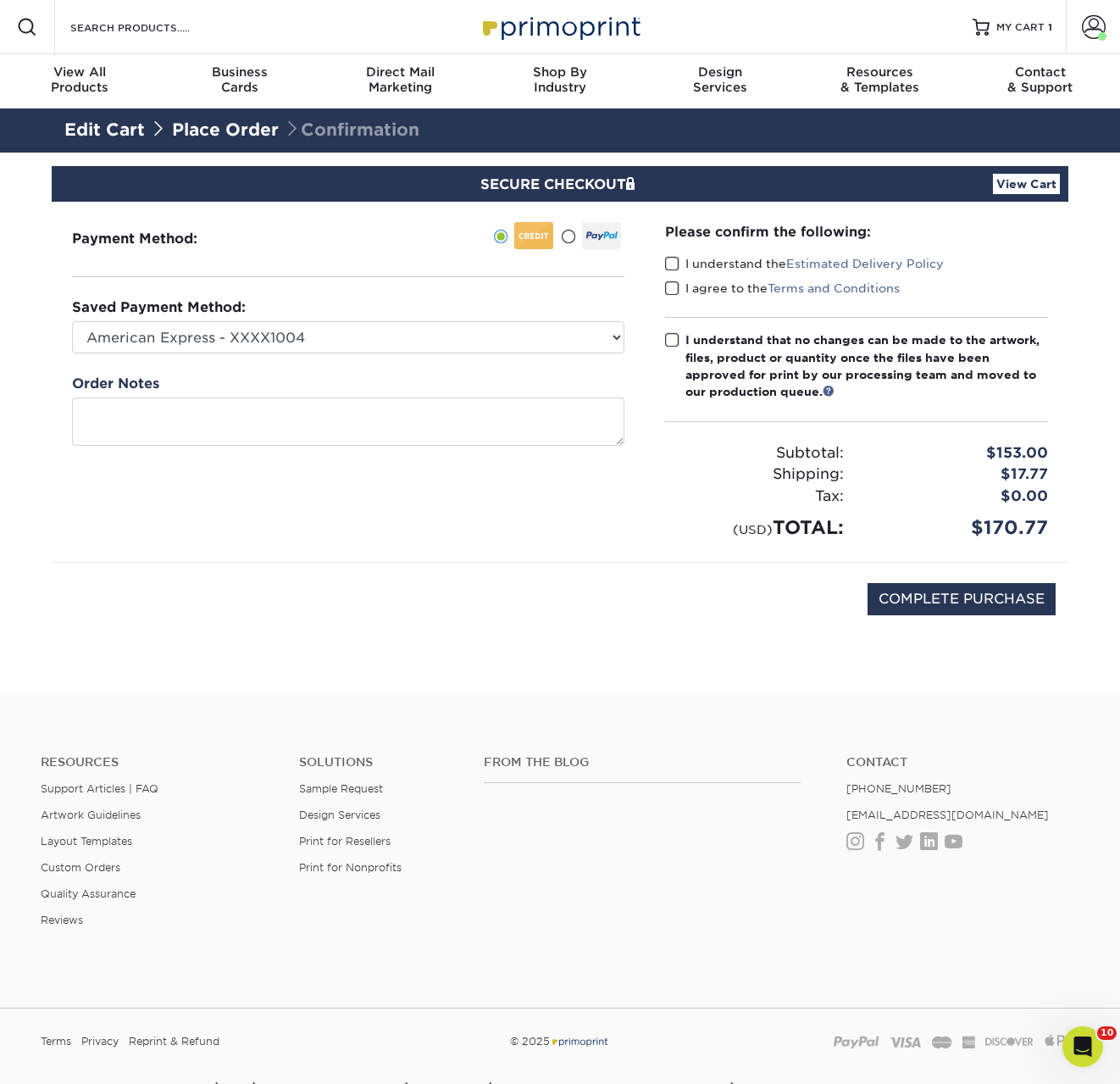
click at [670, 264] on label "I understand the Estimated Delivery Policy" at bounding box center [804, 263] width 279 height 17
click at [0, 0] on input "I understand the Estimated Delivery Policy" at bounding box center [0, 0] width 0 height 0
drag, startPoint x: 672, startPoint y: 281, endPoint x: 677, endPoint y: 311, distance: 30.4
click at [672, 281] on span at bounding box center [672, 288] width 14 height 16
click at [0, 0] on input "I agree to the Terms and Conditions" at bounding box center [0, 0] width 0 height 0
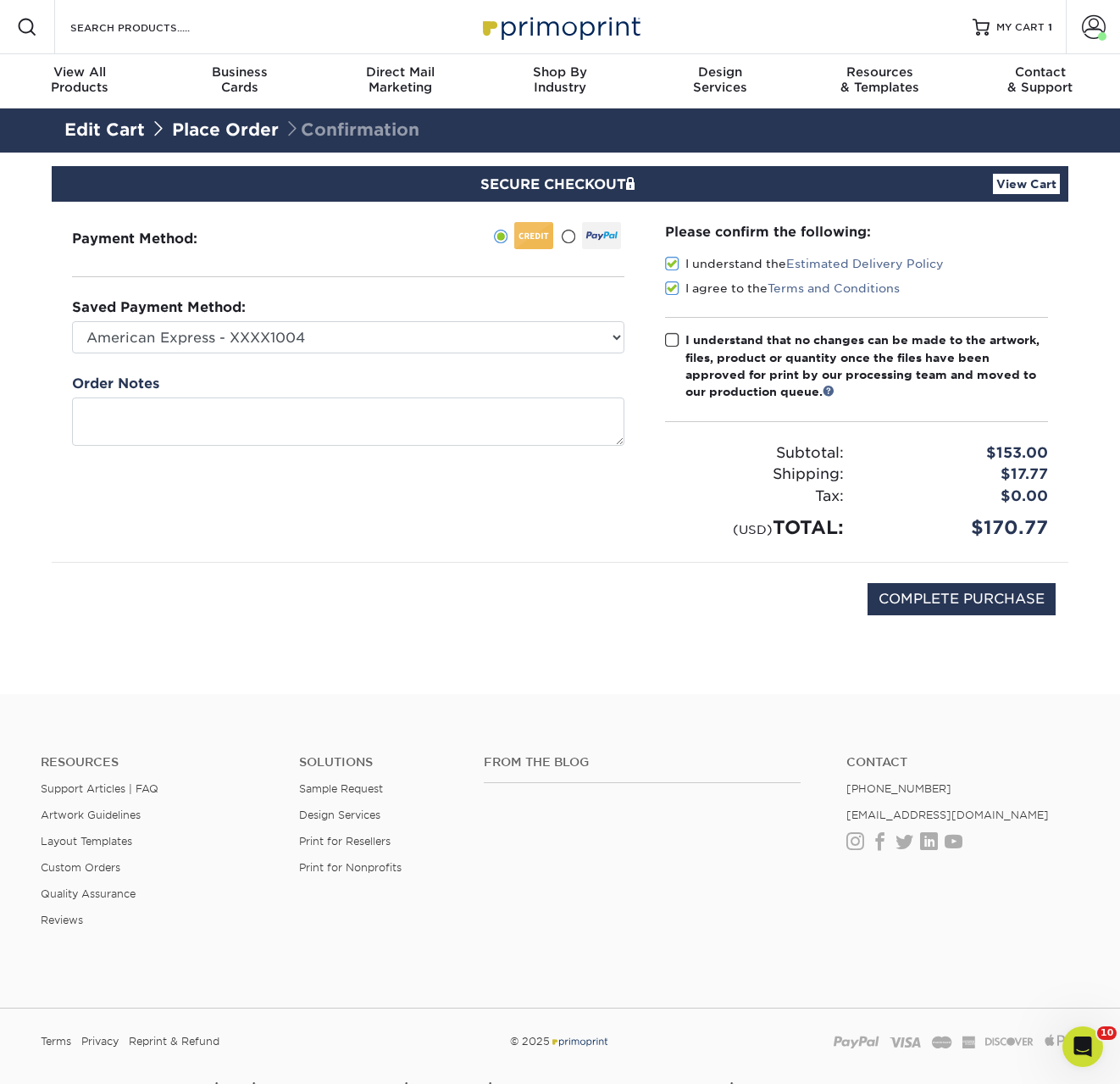
click at [677, 344] on span at bounding box center [672, 341] width 14 height 16
click at [0, 0] on input "I understand that no changes can be made to the artwork, files, product or quan…" at bounding box center [0, 0] width 0 height 0
click at [978, 598] on input "COMPLETE PURCHASE" at bounding box center [962, 599] width 188 height 32
type input "PROCESSING, PLEASE WAIT..."
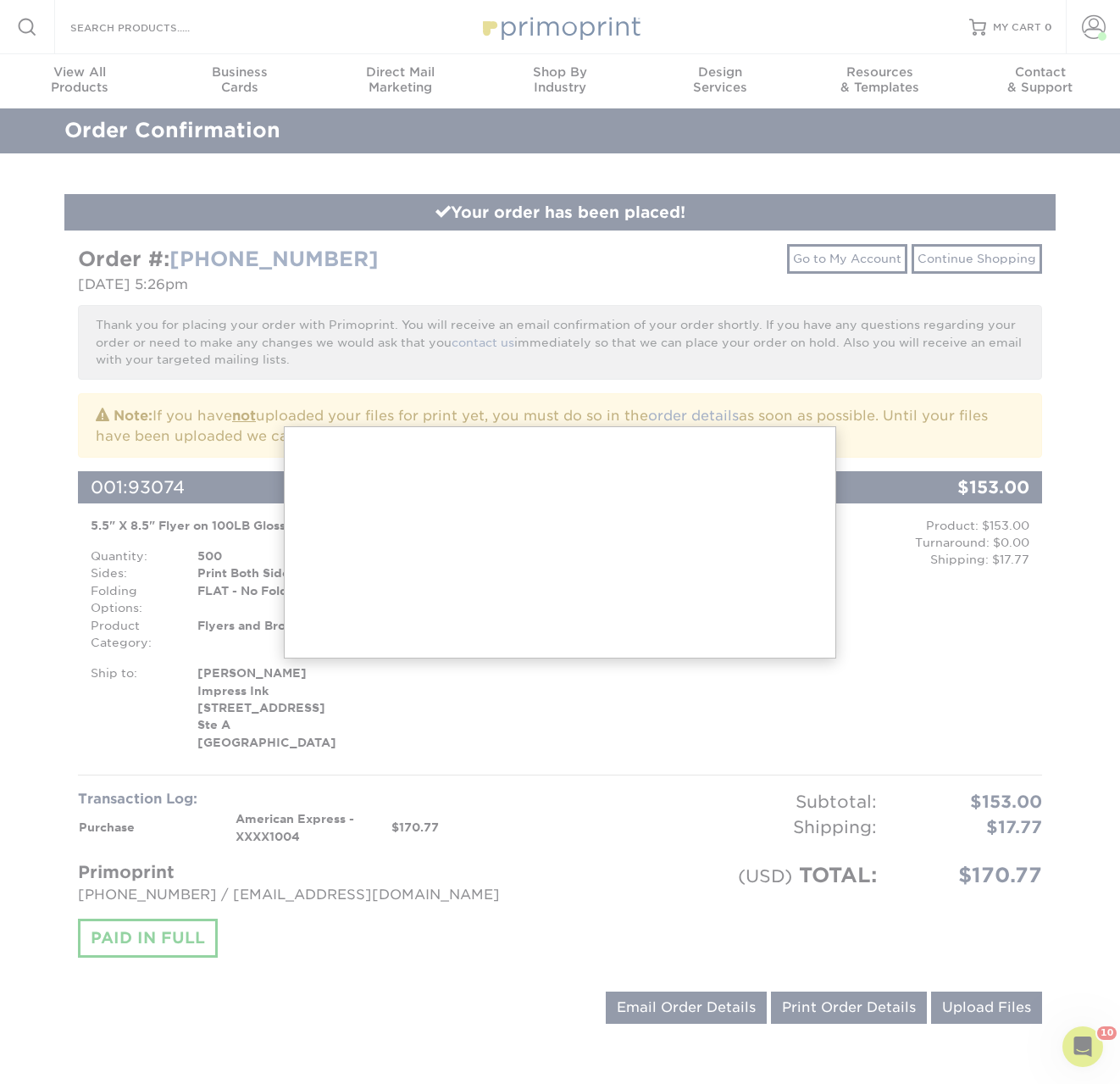
click at [978, 680] on div at bounding box center [560, 790] width 1120 height 1581
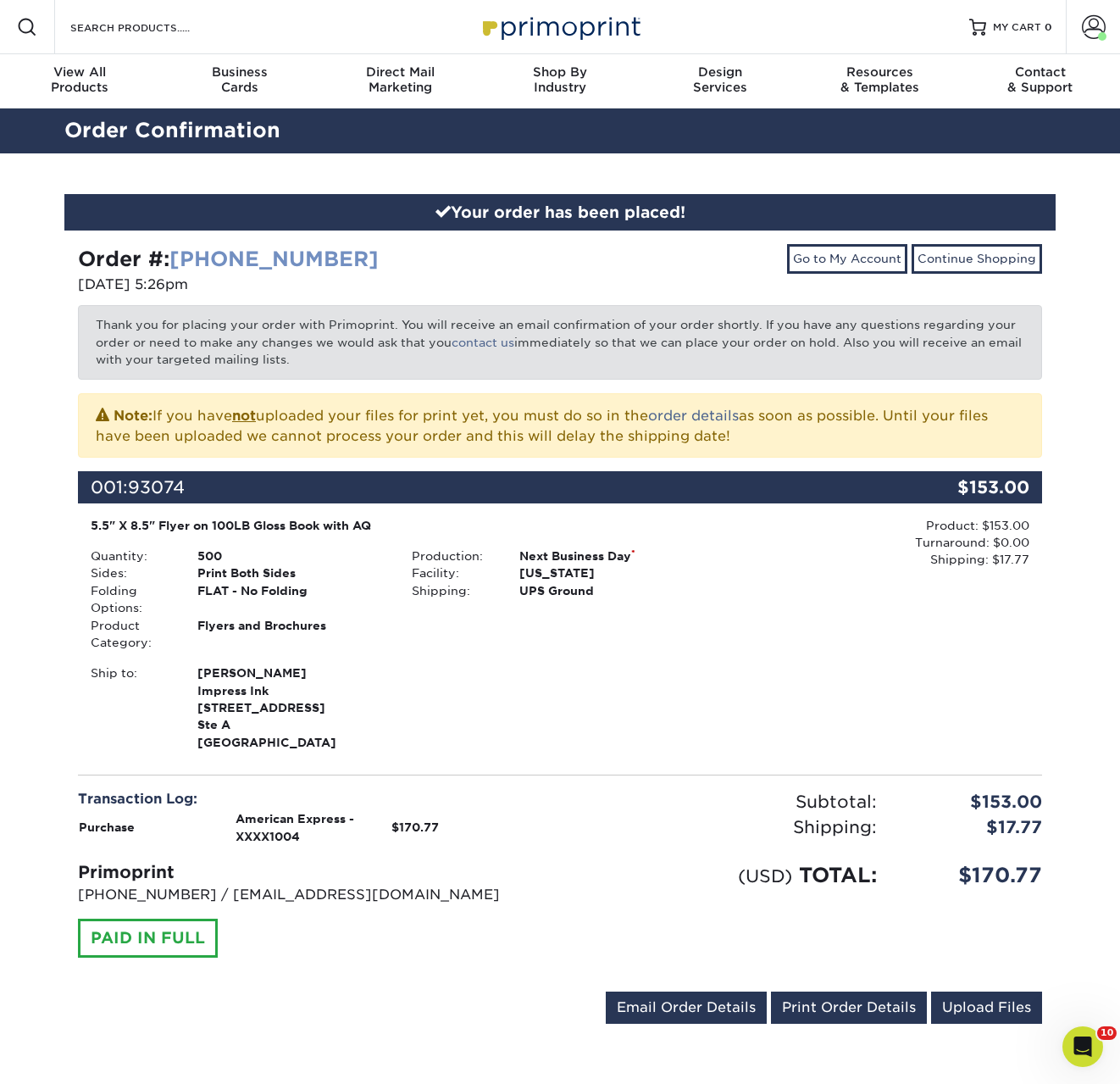
drag, startPoint x: 381, startPoint y: 258, endPoint x: 180, endPoint y: 250, distance: 201.2
click at [180, 250] on div "Order #: [PHONE_NUMBER]" at bounding box center [312, 259] width 470 height 30
copy link "[PHONE_NUMBER]"
